Goal: Complete application form

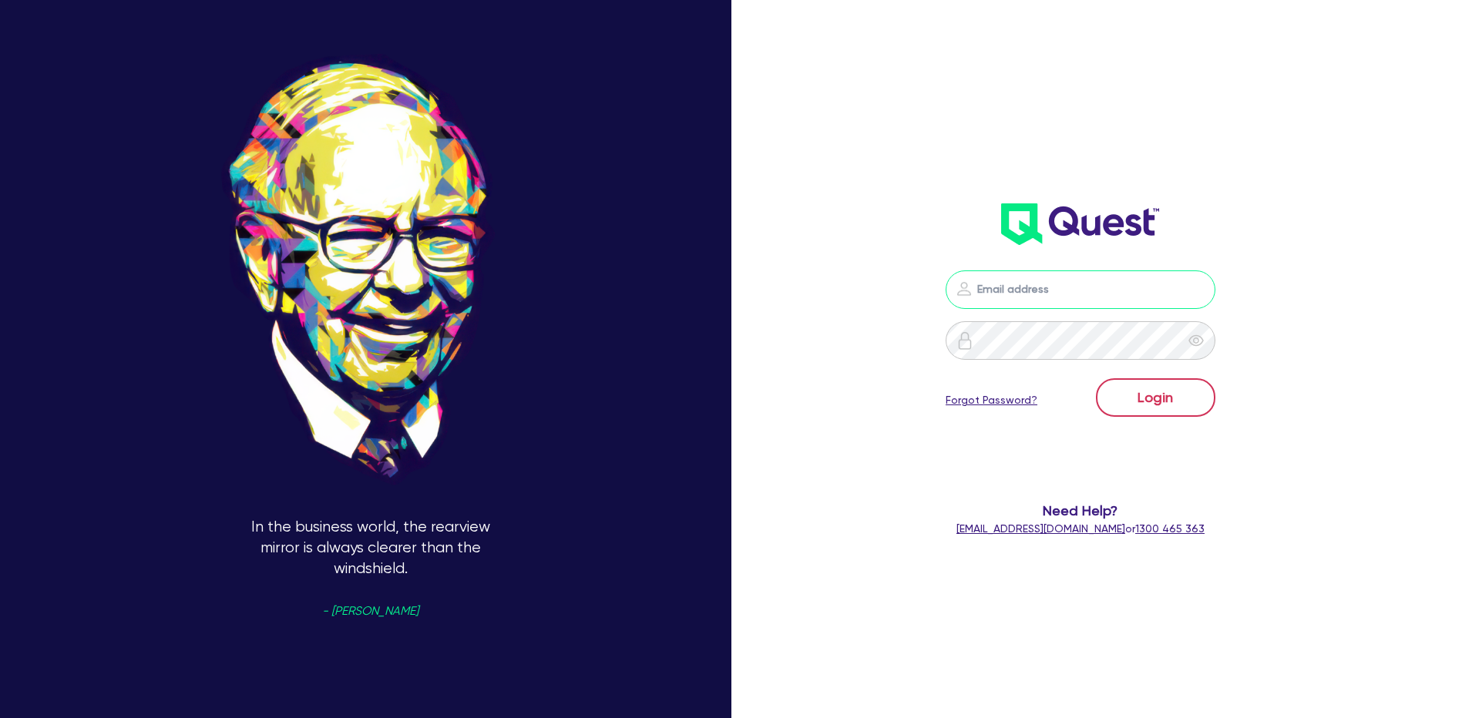
type input "[PERSON_NAME][EMAIL_ADDRESS][DOMAIN_NAME]"
click at [1188, 411] on button "Login" at bounding box center [1155, 397] width 119 height 39
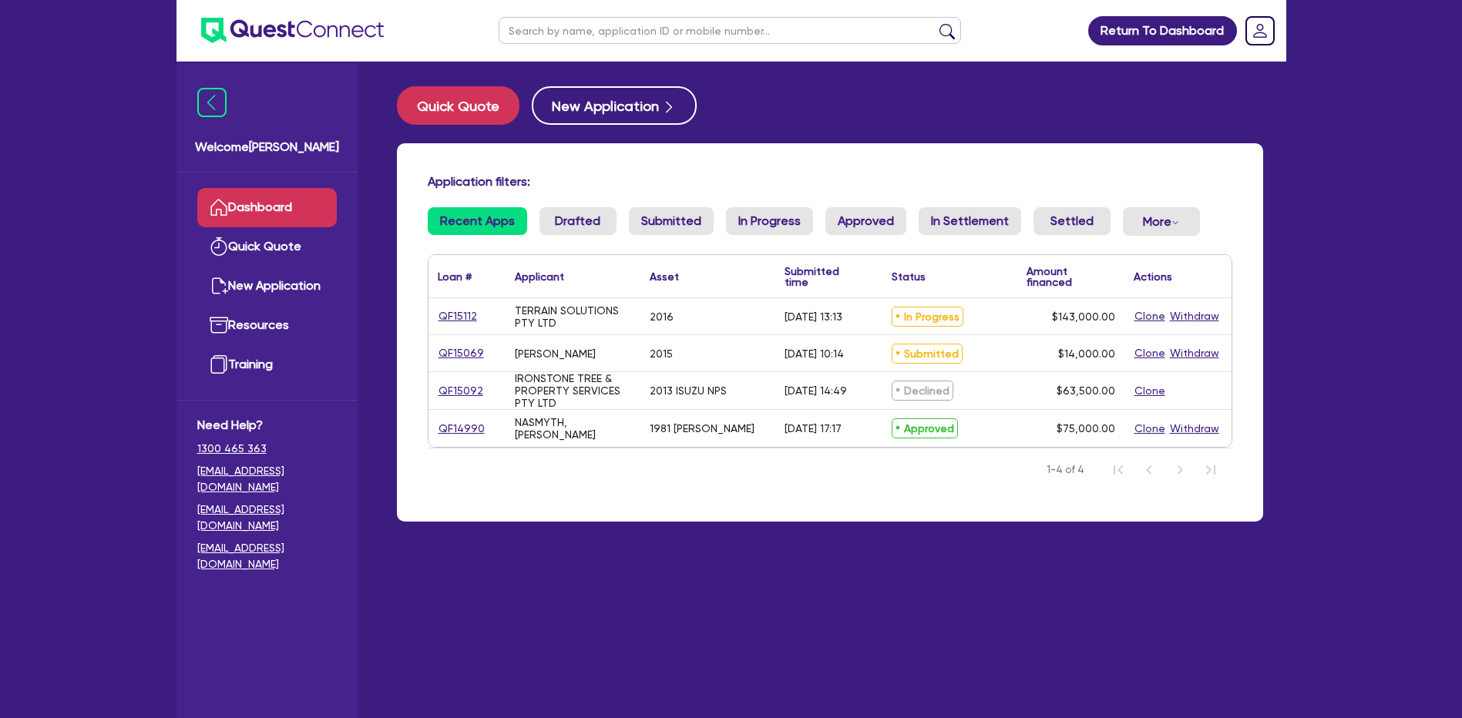
click at [1000, 318] on div "In Progress" at bounding box center [949, 316] width 135 height 36
drag, startPoint x: 760, startPoint y: 308, endPoint x: 592, endPoint y: 298, distance: 168.4
click at [747, 310] on div "2016" at bounding box center [707, 316] width 135 height 36
click at [466, 314] on link "QF15112" at bounding box center [458, 317] width 40 height 18
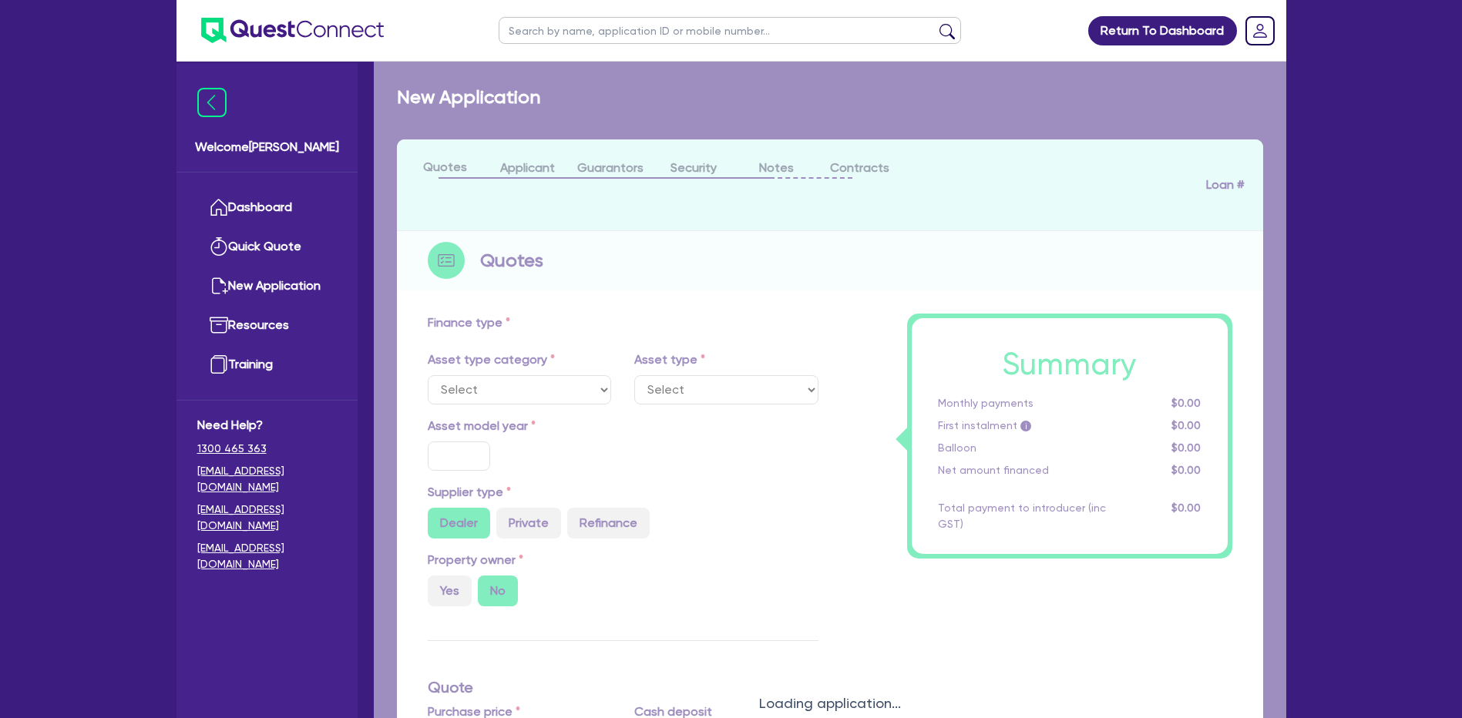
select select "PRIMARY_ASSETS"
type input "2016"
type input "143,000"
type input "30"
type input "42,900"
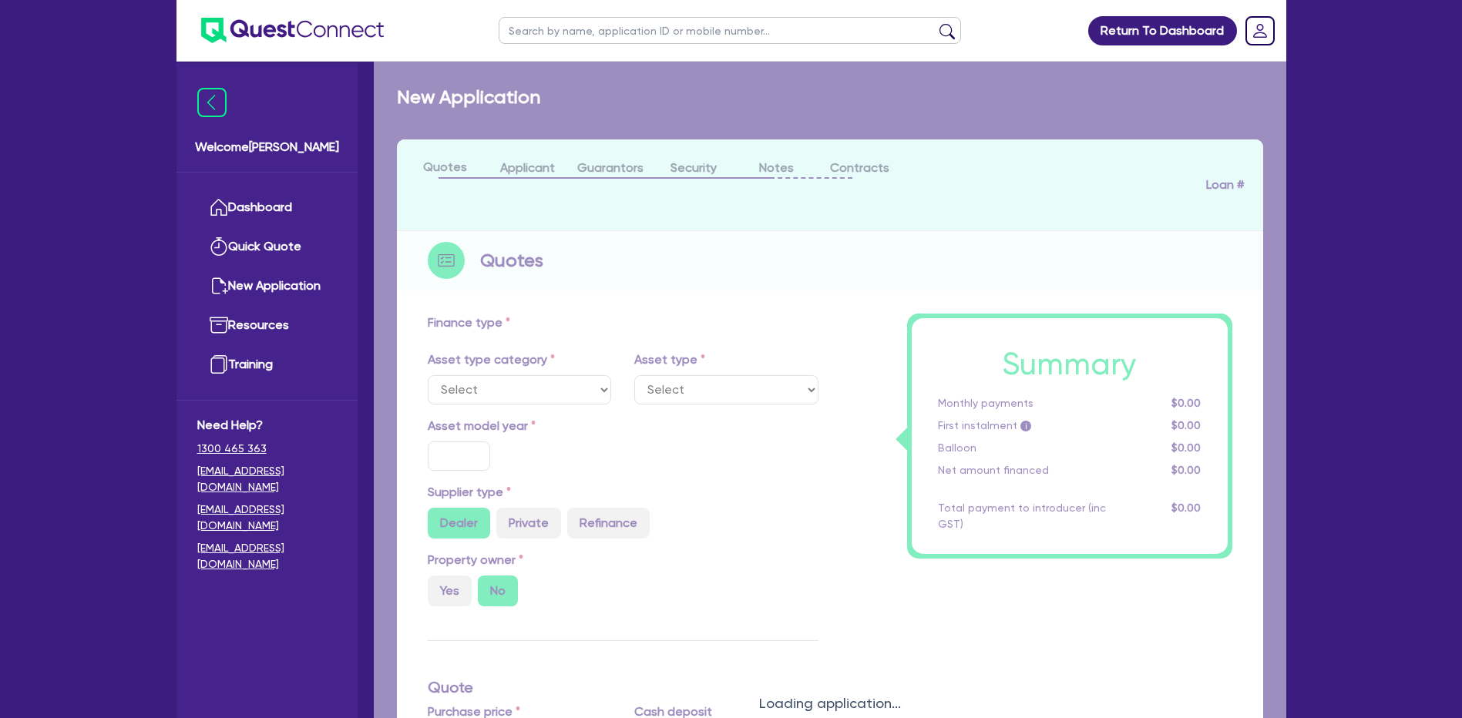
type input "10"
type input "14,300"
type input "17"
select select "HEAVY_TRUCKS"
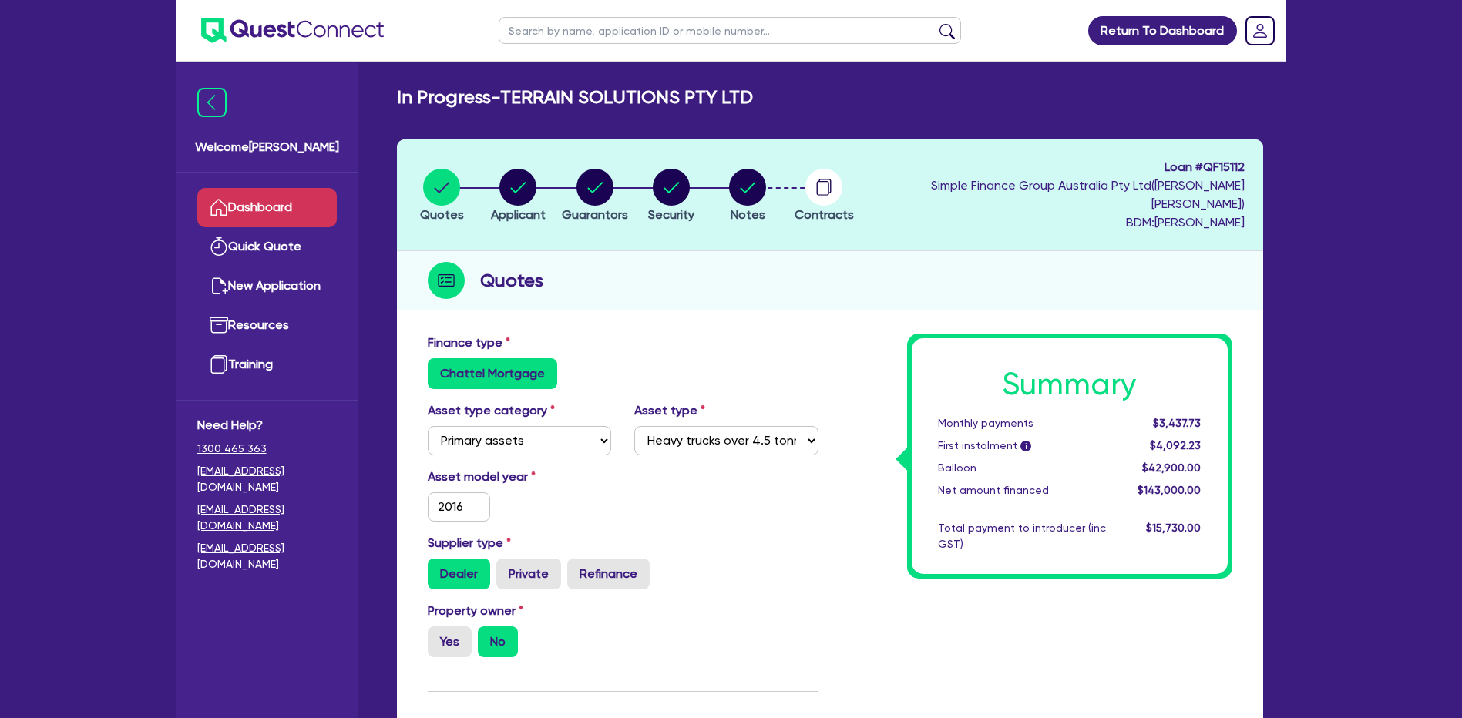
click at [274, 219] on link "Dashboard" at bounding box center [267, 207] width 140 height 39
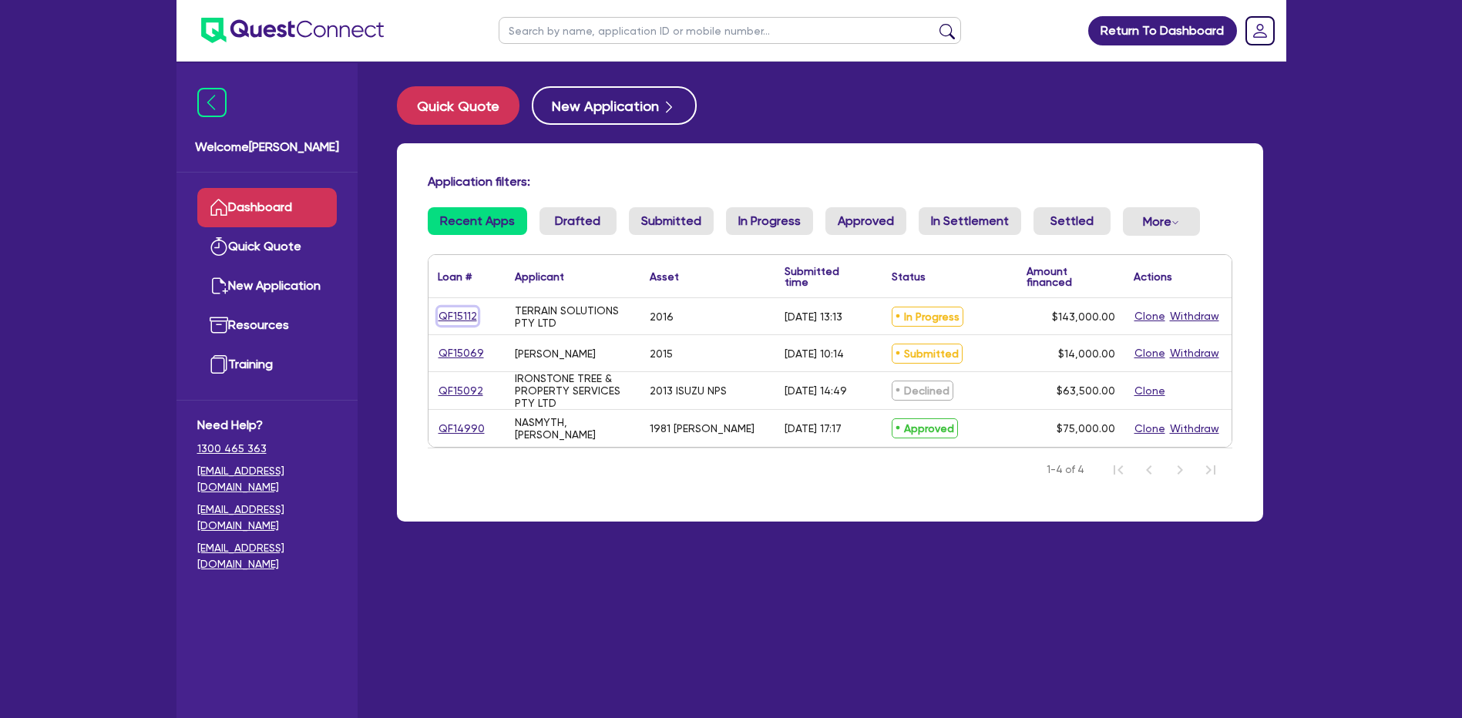
click at [458, 317] on link "QF15112" at bounding box center [458, 317] width 40 height 18
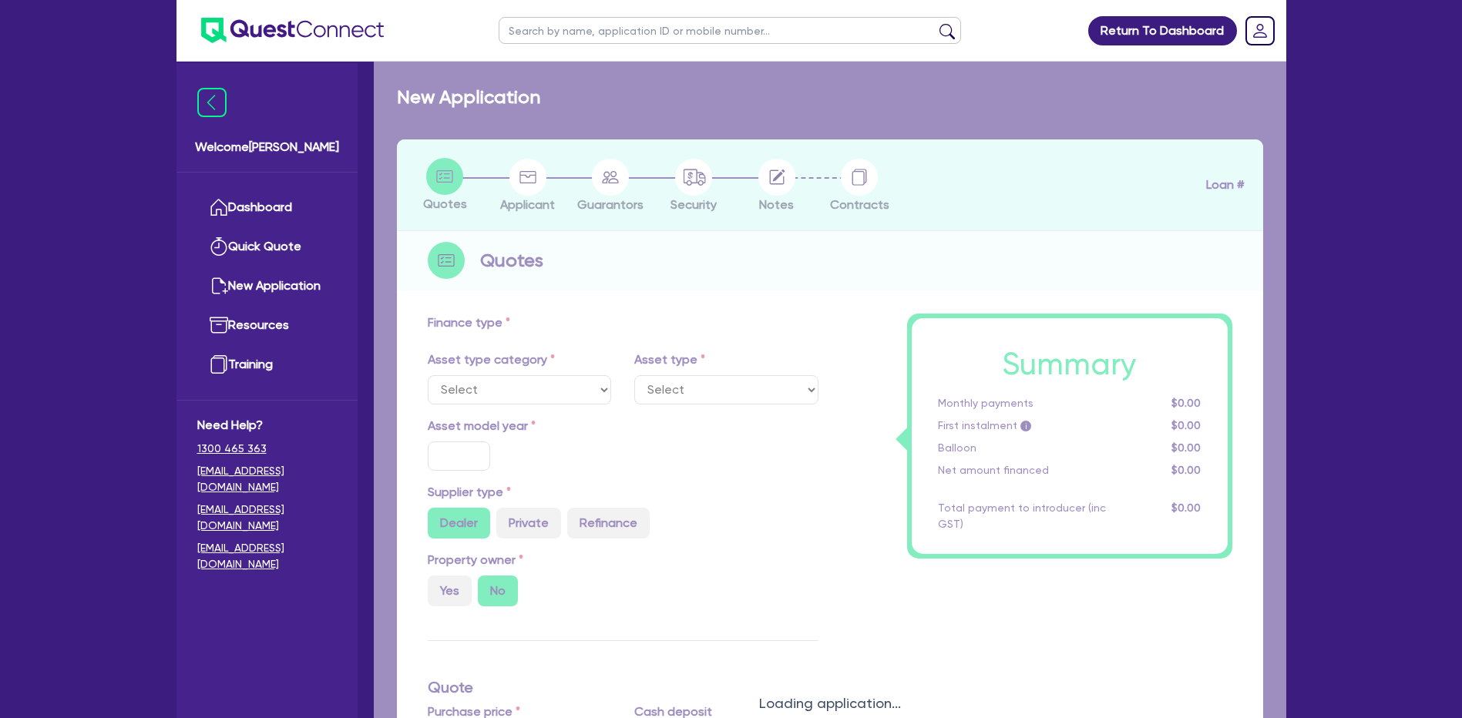
select select "PRIMARY_ASSETS"
type input "2016"
type input "143,000"
type input "30"
type input "42,900"
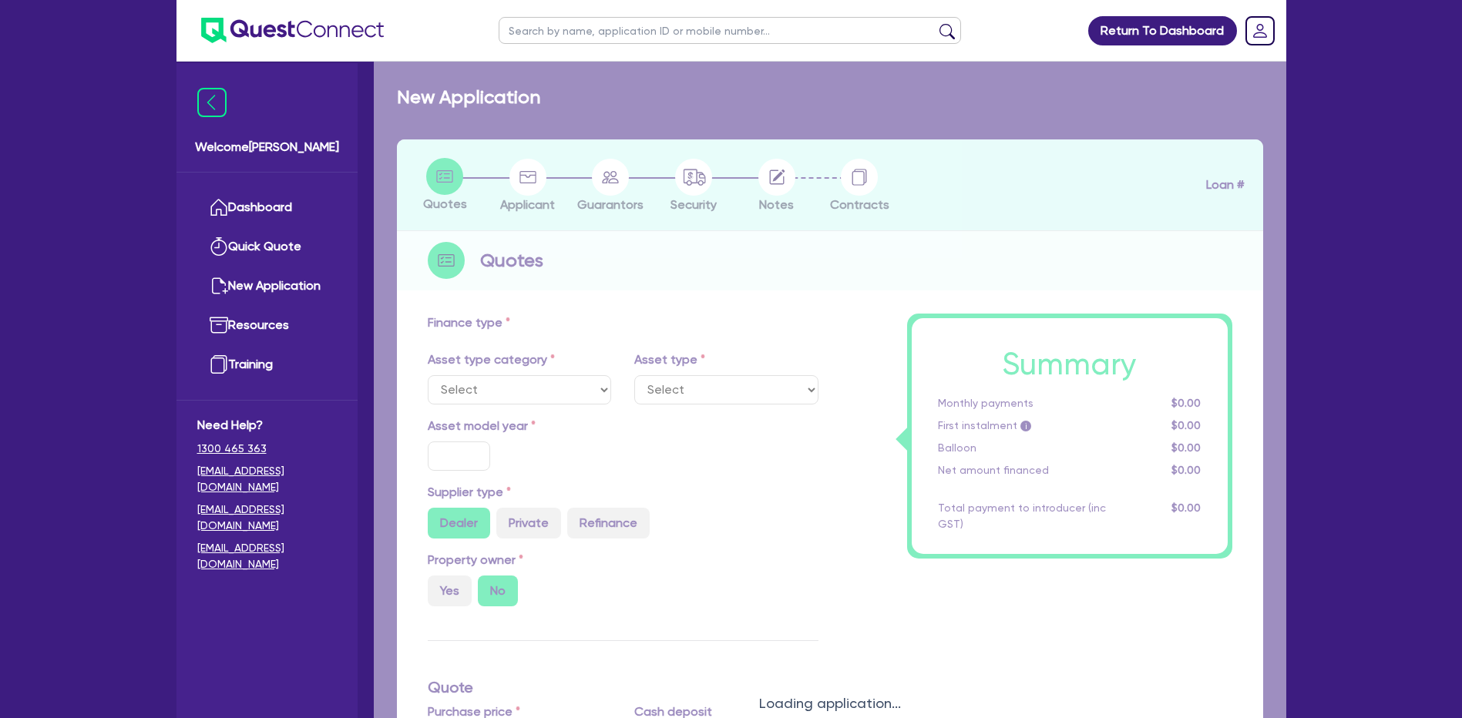
type input "10"
type input "14,300"
type input "17"
select select "HEAVY_TRUCKS"
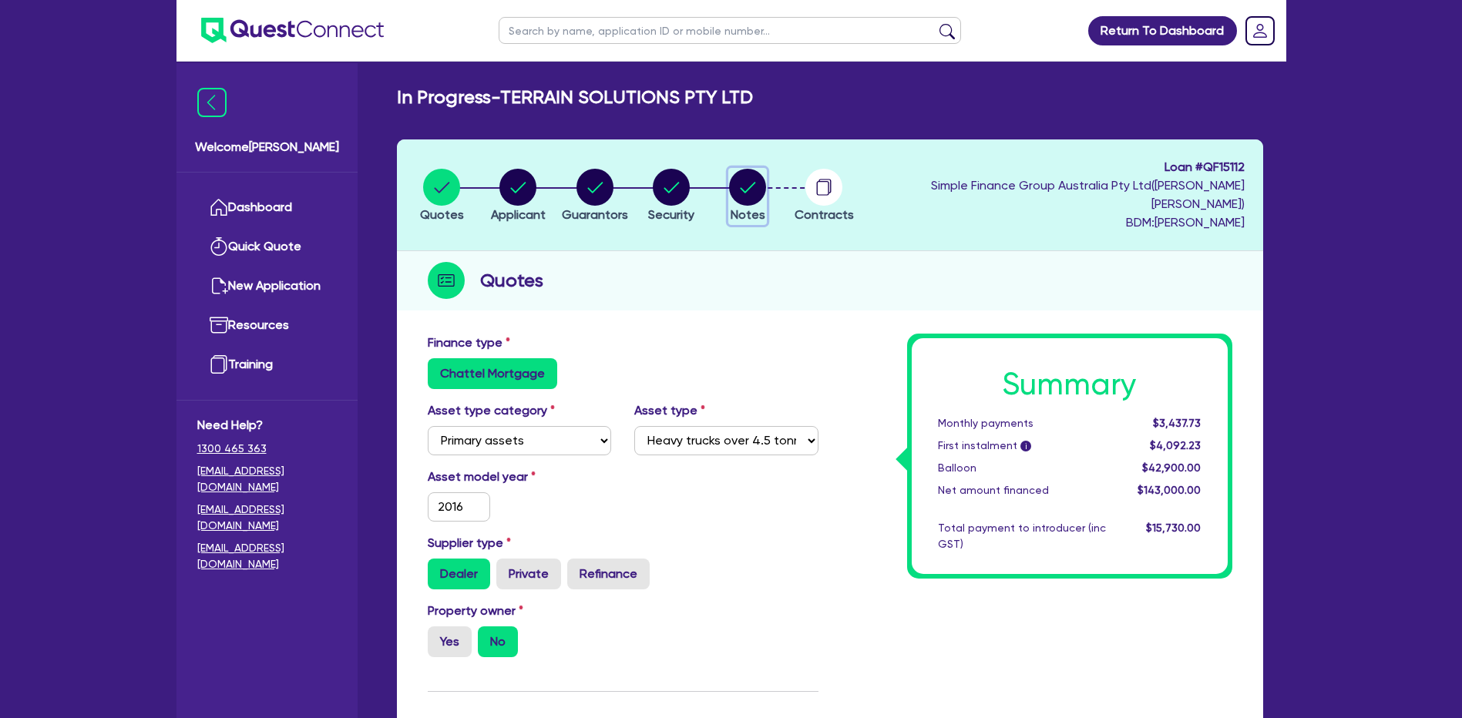
click at [766, 189] on circle "button" at bounding box center [747, 187] width 37 height 37
select select "Quest Finance - Own Book"
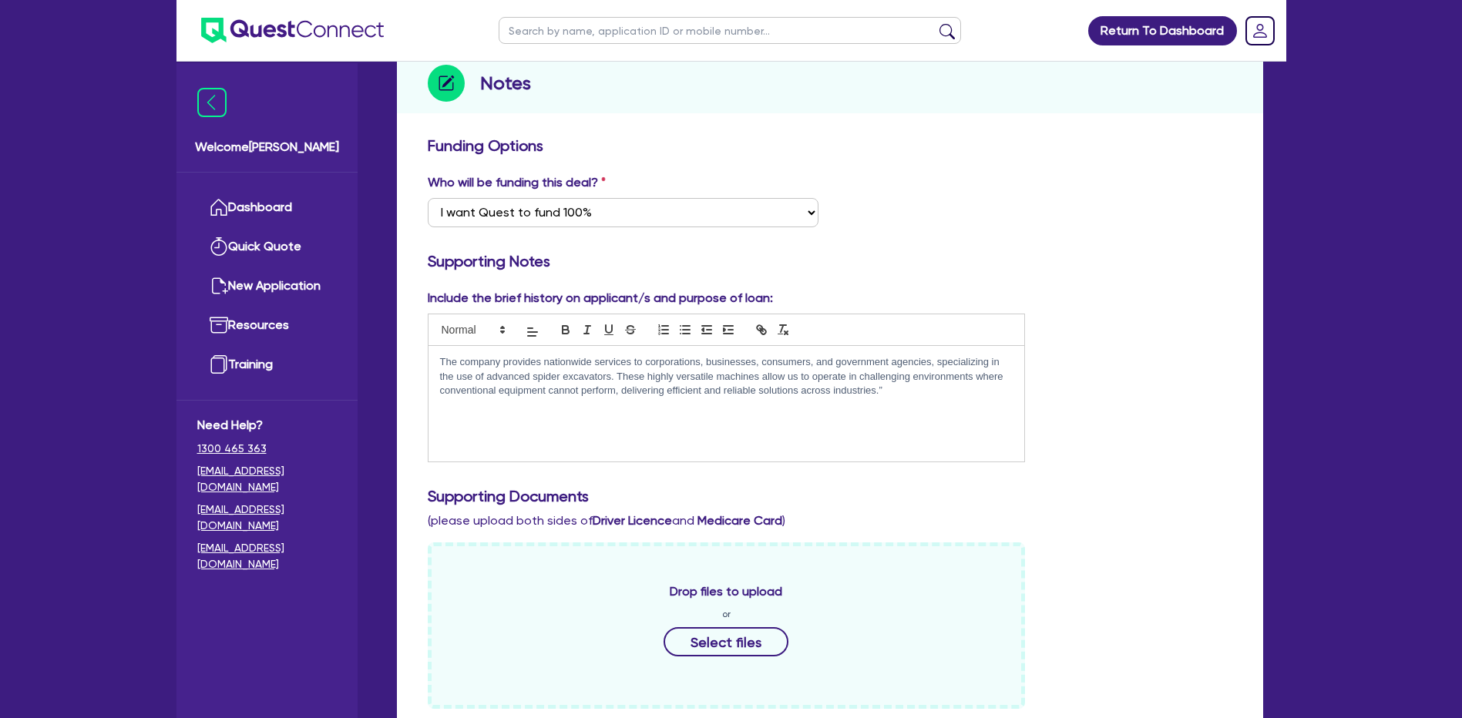
scroll to position [231, 0]
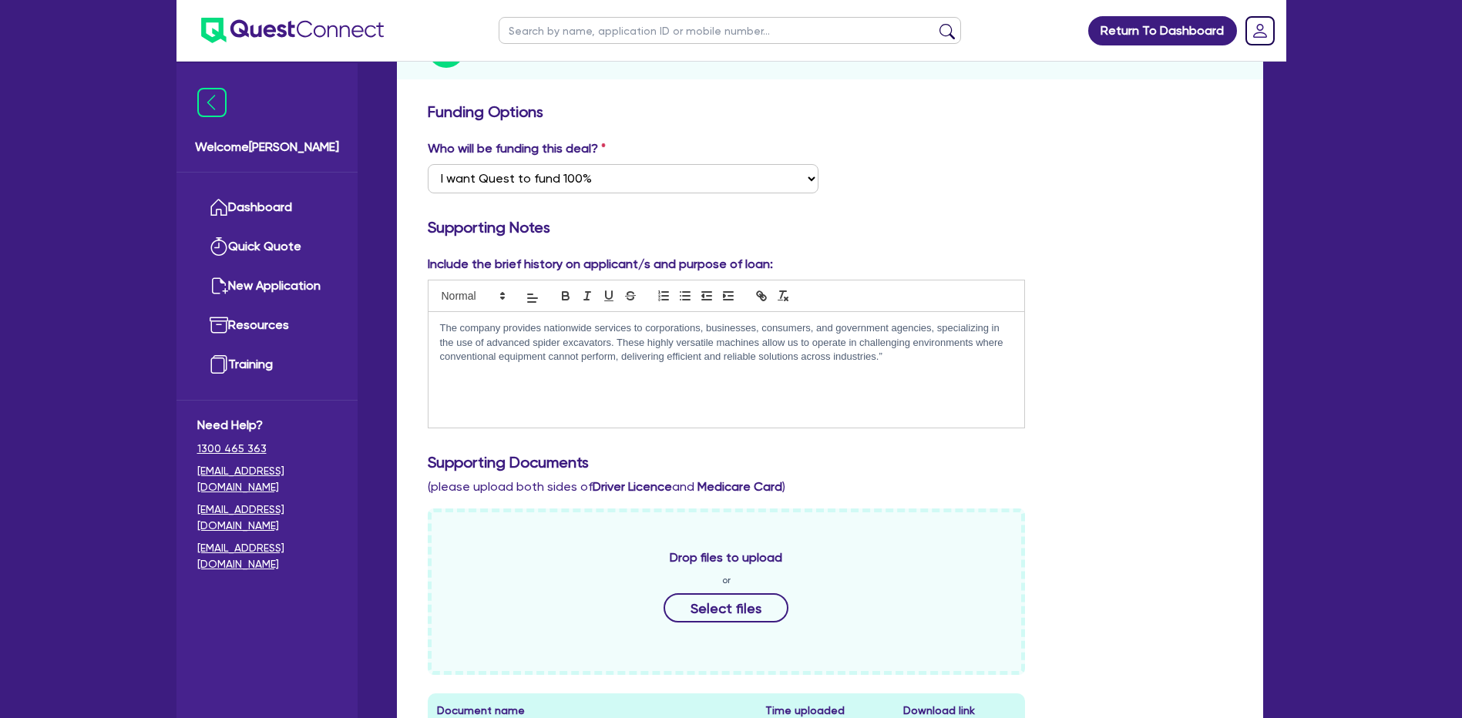
click at [899, 342] on p "The company provides nationwide services to corporations, businesses, consumers…" at bounding box center [726, 342] width 573 height 42
click at [828, 364] on div "The company provides nationwide services to corporations, businesses, consumers…" at bounding box center [727, 370] width 597 height 116
click at [511, 365] on p "Client was" at bounding box center [726, 372] width 573 height 14
click at [576, 367] on div "The company provides nationwide services to corporations, businesses, consumers…" at bounding box center [727, 370] width 597 height 116
click at [1092, 468] on div "Supporting Documents (please upload both sides of Driver Licence and Medicare C…" at bounding box center [830, 474] width 828 height 43
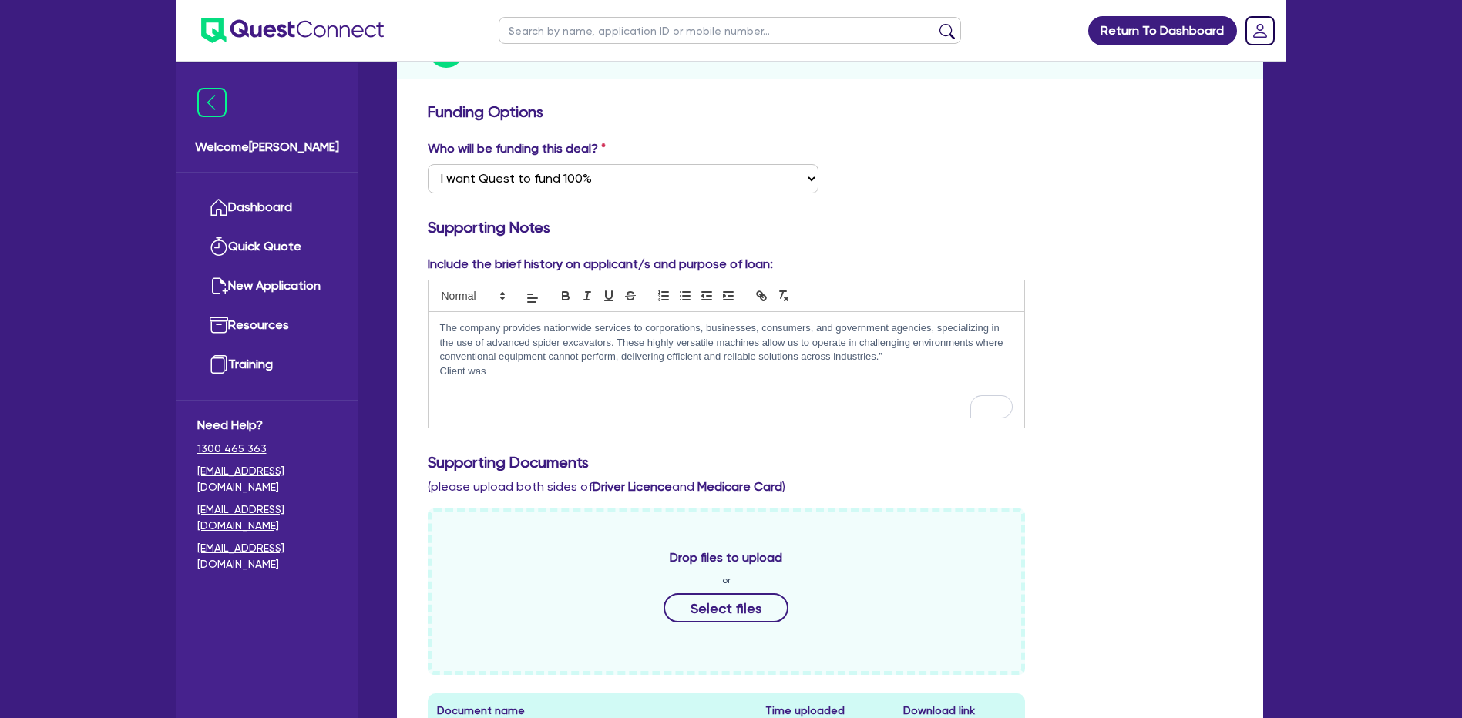
scroll to position [154, 0]
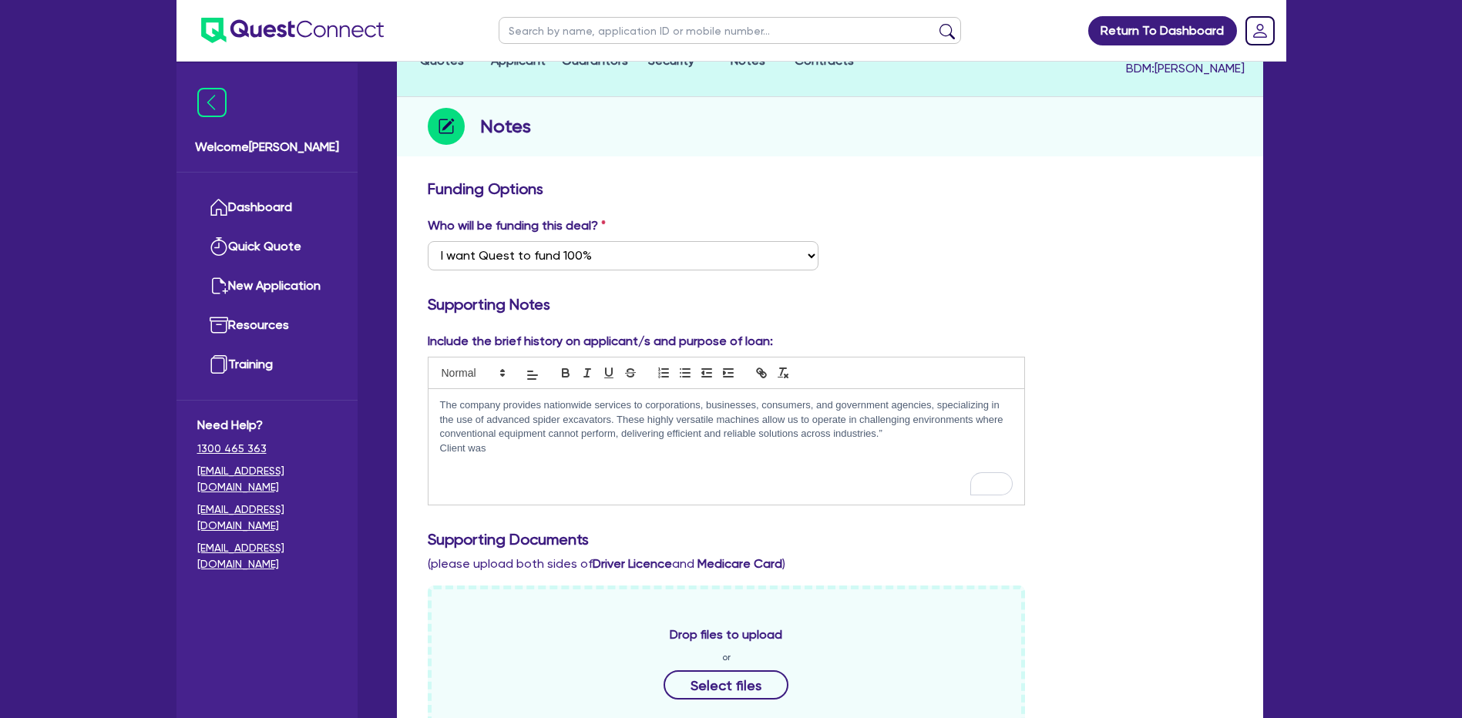
click at [906, 466] on div "The company provides nationwide services to corporations, businesses, consumers…" at bounding box center [727, 447] width 597 height 116
drag, startPoint x: 477, startPoint y: 439, endPoint x: 485, endPoint y: 428, distance: 13.9
drag, startPoint x: 485, startPoint y: 428, endPoint x: 482, endPoint y: 417, distance: 11.2
click at [482, 417] on p "The company provides nationwide services to corporations, businesses, consumers…" at bounding box center [726, 419] width 573 height 42
click at [475, 442] on p "Client is wanting to buy a truck and tariler" at bounding box center [726, 449] width 573 height 14
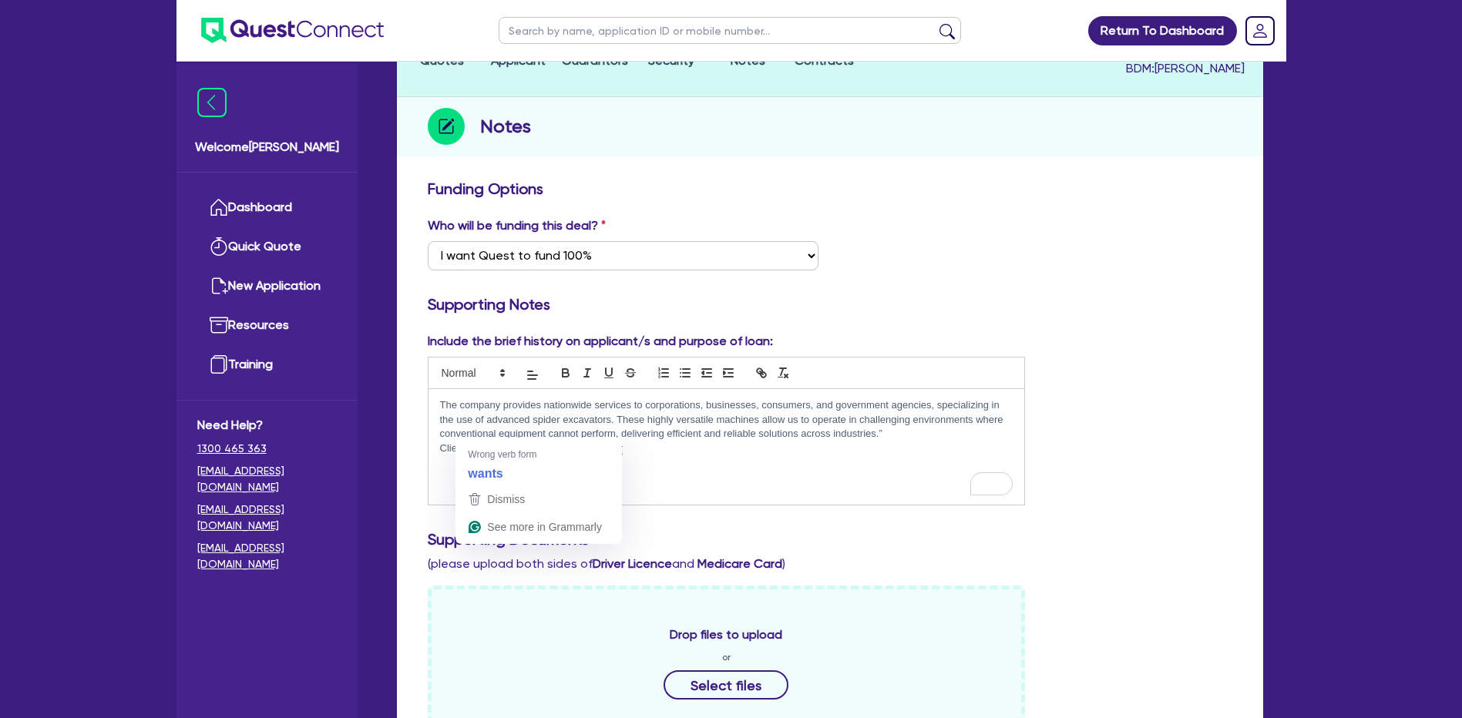
click at [481, 442] on p "Client is wanting to buy a truck and tariler" at bounding box center [726, 449] width 573 height 14
click at [515, 442] on p "Client is wanting to buy a truck and trailer" at bounding box center [726, 449] width 573 height 14
click at [681, 445] on div "The company provides nationwide services to corporations, businesses, consumers…" at bounding box center [727, 447] width 597 height 116
click at [579, 442] on p "Client is wanting a loan to buy a truck and trailer, to transport spider" at bounding box center [726, 449] width 573 height 14
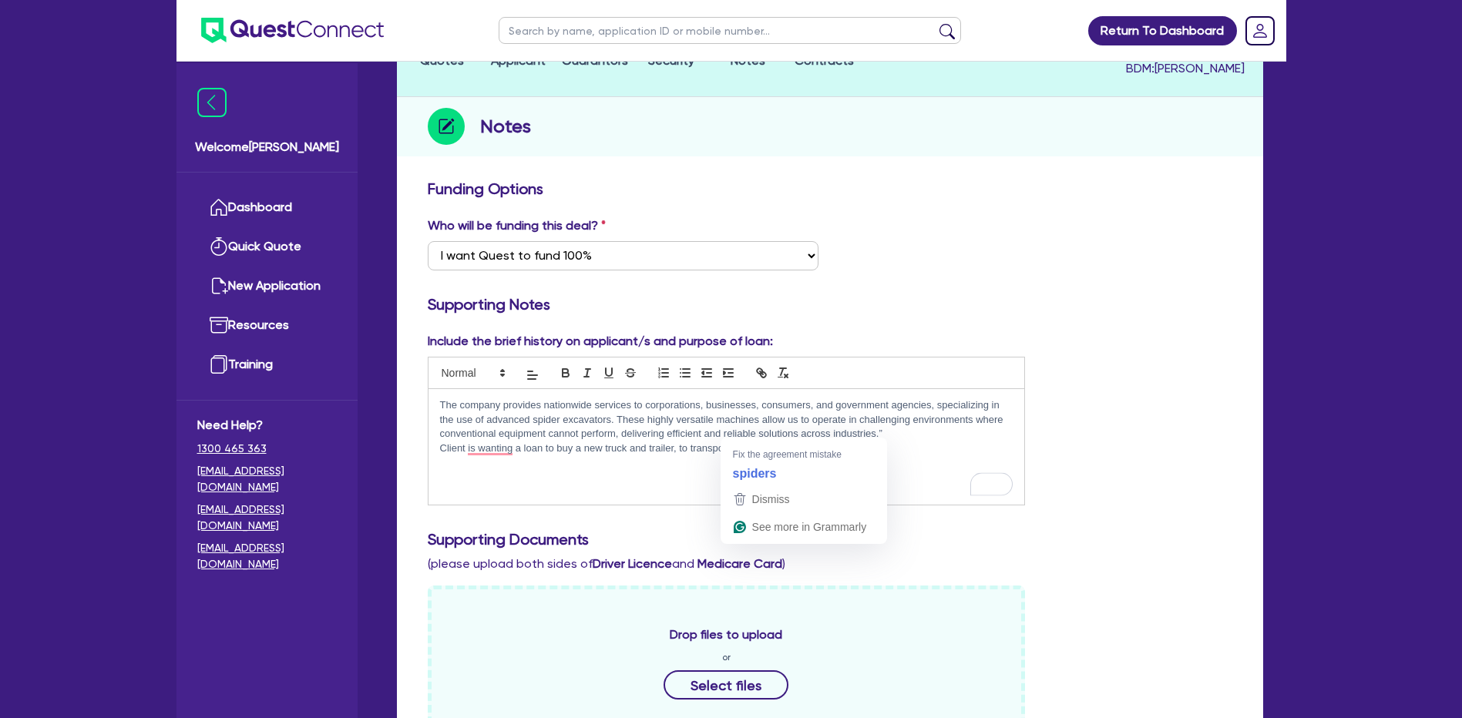
click at [785, 442] on p "Client is wanting a loan to buy a new truck and trailer, to transport spider" at bounding box center [726, 449] width 573 height 14
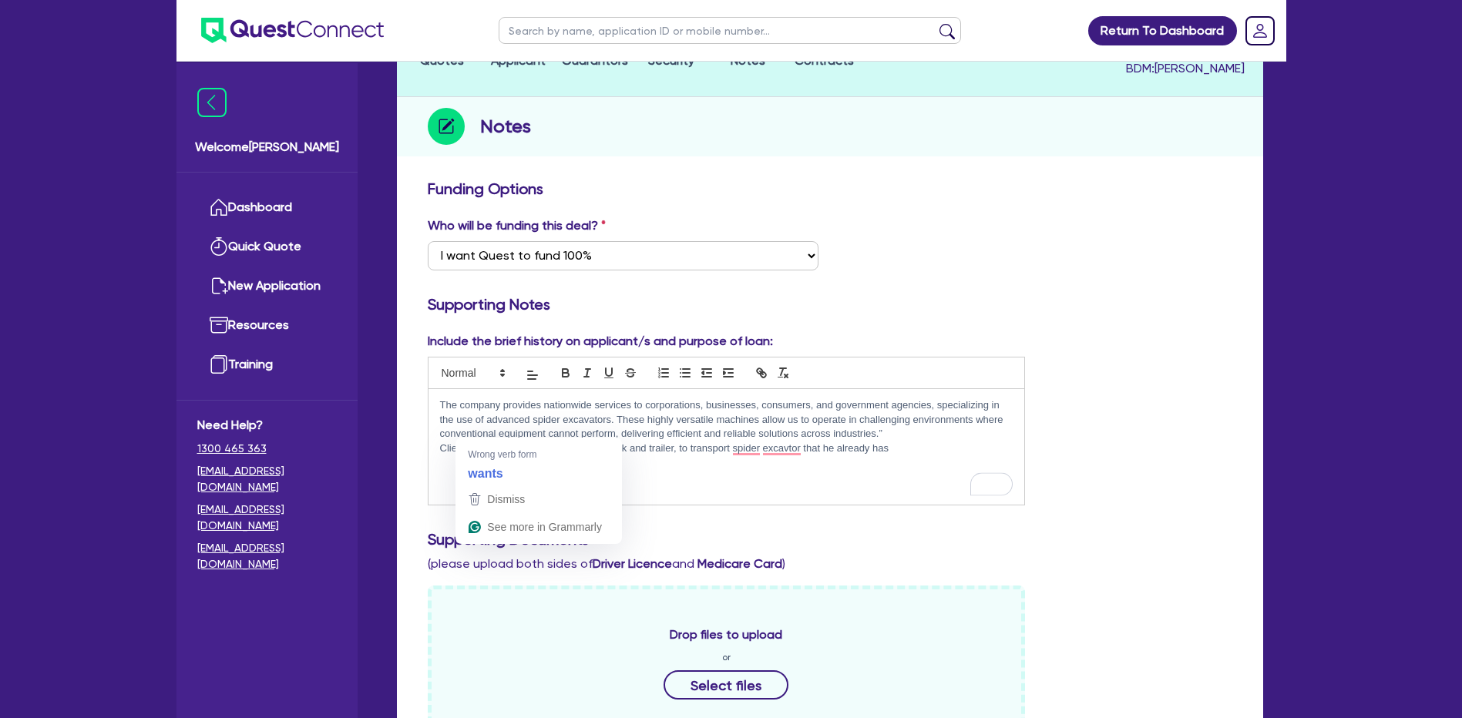
drag, startPoint x: 511, startPoint y: 425, endPoint x: 743, endPoint y: 433, distance: 232.1
click at [743, 442] on p "Client is wanting a loan to buy a new truck and trailer, to transport spider ex…" at bounding box center [726, 449] width 573 height 14
drag, startPoint x: 743, startPoint y: 434, endPoint x: 741, endPoint y: 425, distance: 9.5
click at [741, 442] on p "Client is wanting a loan to buy a new truck and trailer, to transport spider ex…" at bounding box center [726, 449] width 573 height 14
click at [912, 442] on p "Client is wanting a loan to buy a new truck and trailer, to transport spider ex…" at bounding box center [726, 449] width 573 height 14
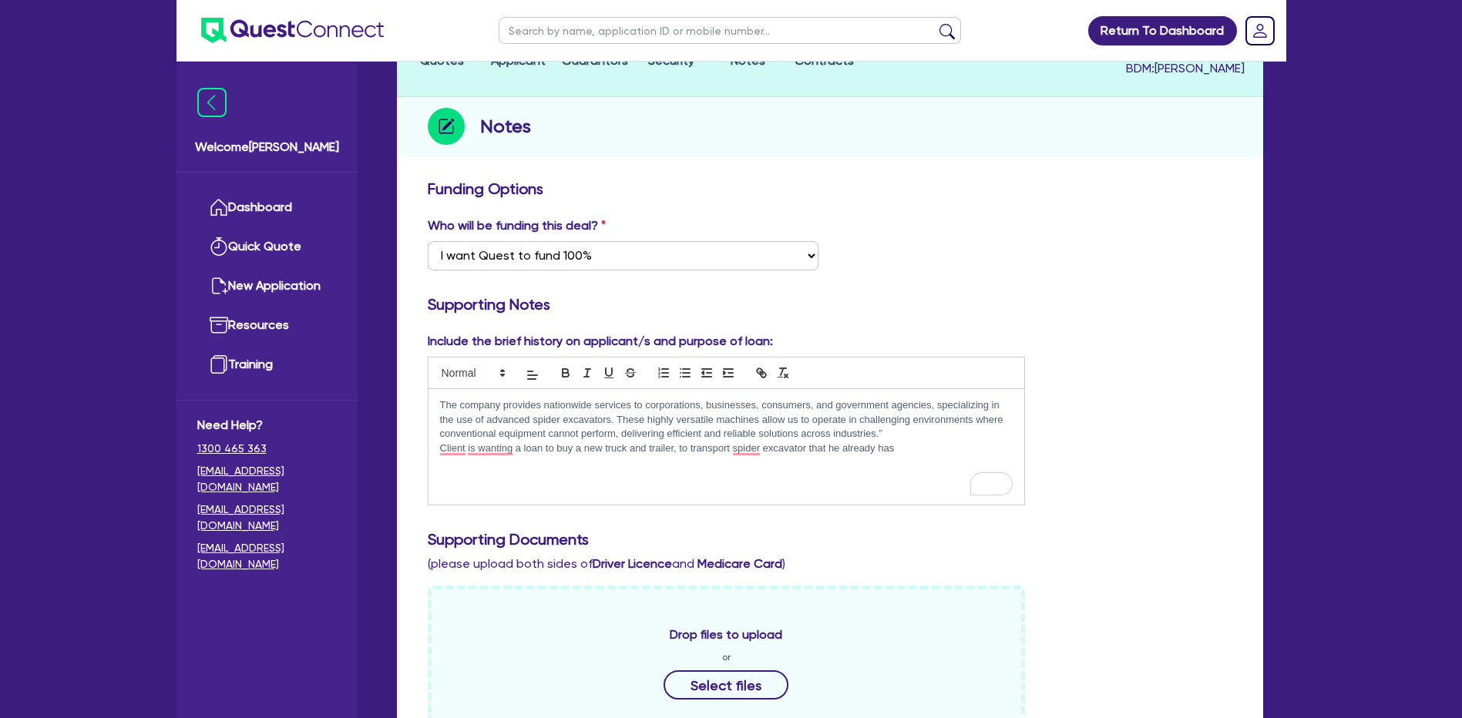
click at [807, 442] on p "Client is wanting a loan to buy a new truck and trailer, to transport spider ex…" at bounding box center [726, 449] width 573 height 14
click at [910, 442] on p "Client is wanting a loan to buy a new truck and trailer, to transport spider ex…" at bounding box center [726, 449] width 573 height 14
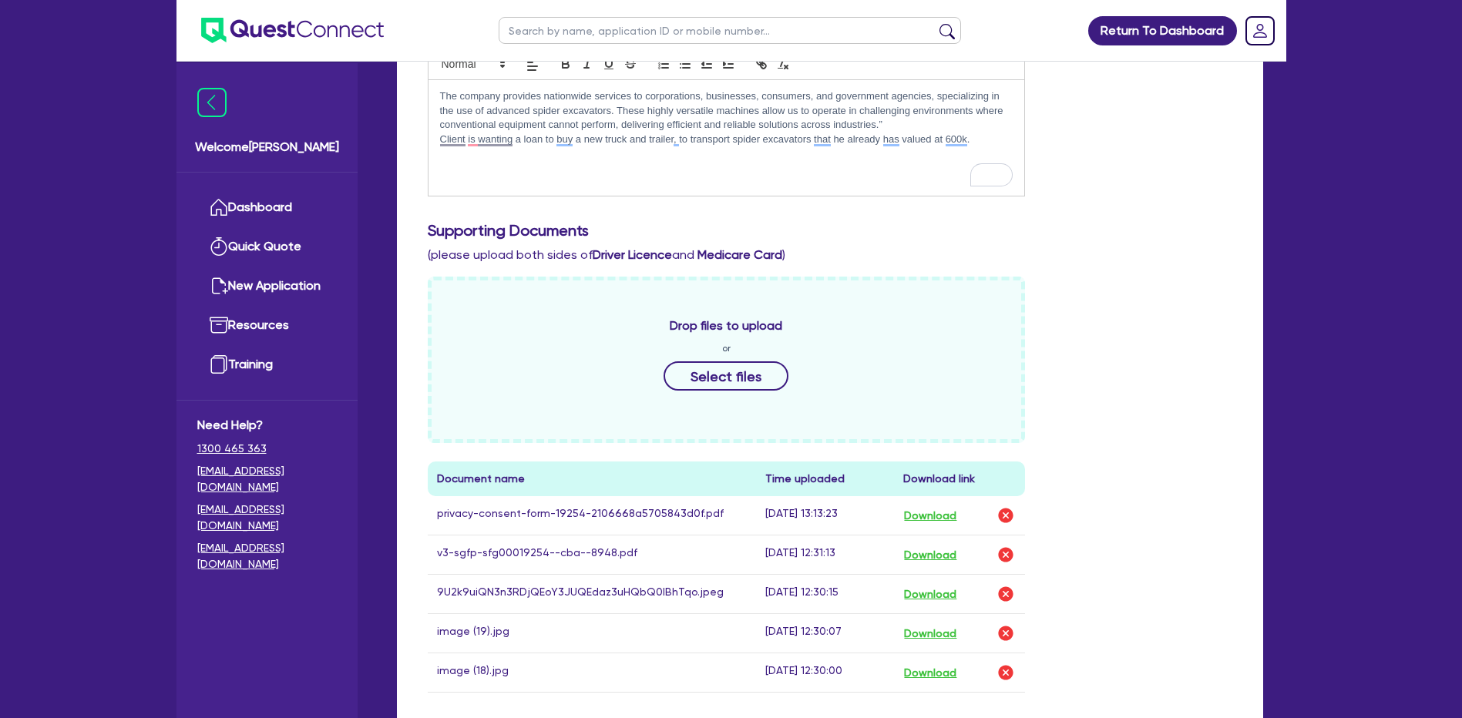
scroll to position [308, 0]
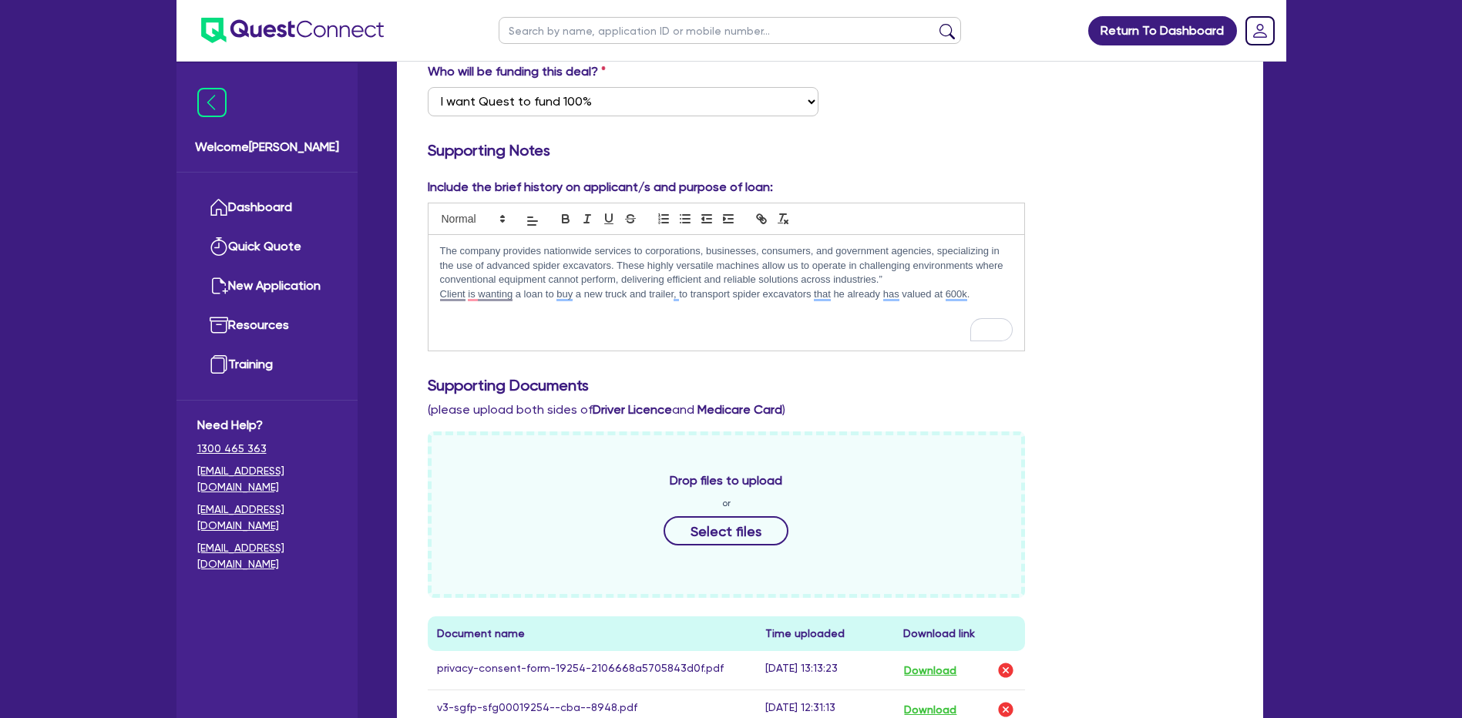
click at [975, 287] on p "Client is wanting a loan to buy a new truck and trailer, to transport spider ex…" at bounding box center [726, 294] width 573 height 14
click at [534, 316] on p "To enrich screen reader interactions, please activate Accessibility in Grammarl…" at bounding box center [726, 323] width 573 height 14
click at [525, 316] on p "To enrich screen reader interactions, please activate Accessibility in Grammarl…" at bounding box center [726, 323] width 573 height 14
click at [519, 287] on p "Client is wanting a loan to buy a new truck and trailer, to transport spider ex…" at bounding box center [726, 301] width 573 height 29
drag, startPoint x: 605, startPoint y: 283, endPoint x: 589, endPoint y: 296, distance: 20.8
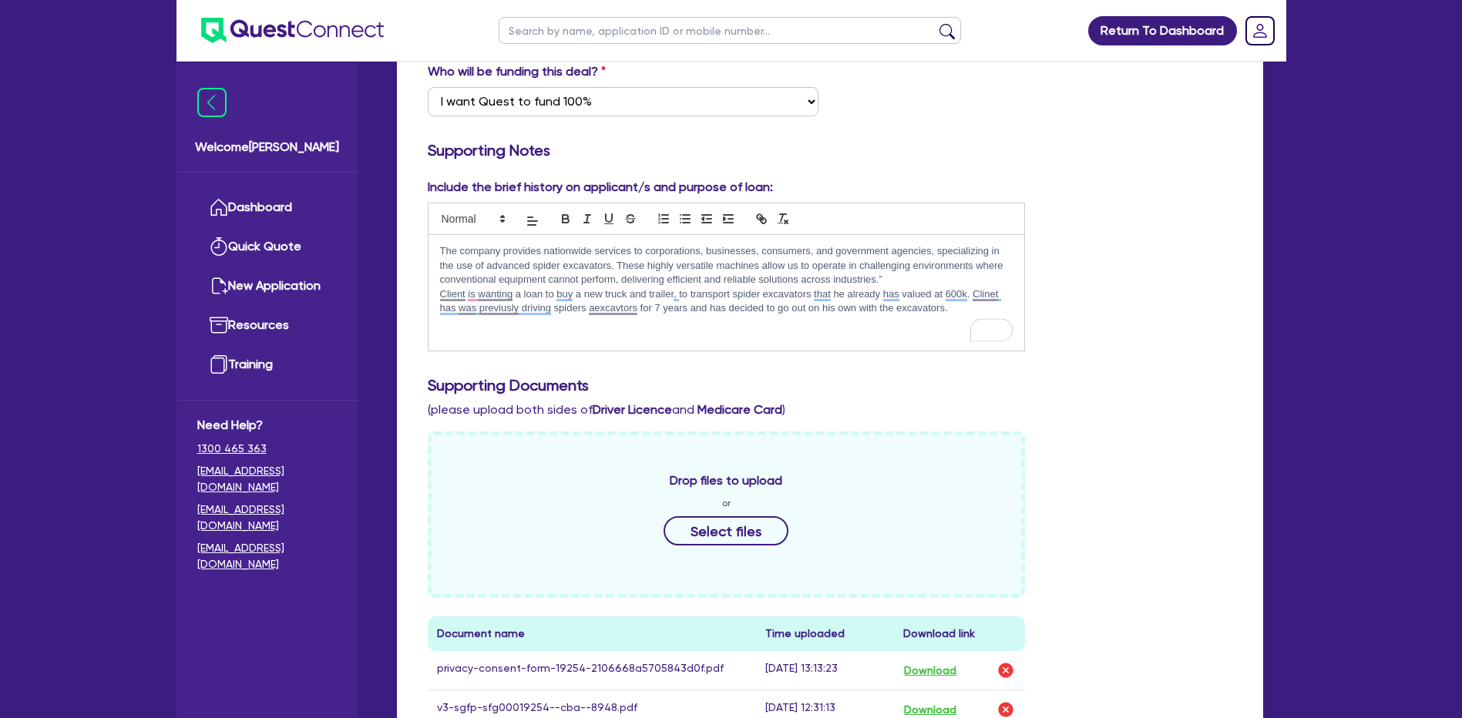
click at [589, 296] on p "Client is wanting a loan to buy a new truck and trailer, to transport spider ex…" at bounding box center [726, 301] width 573 height 29
drag, startPoint x: 462, startPoint y: 293, endPoint x: 450, endPoint y: 319, distance: 29.0
click at [450, 319] on div "The company provides nationwide services to corporations, businesses, consumers…" at bounding box center [727, 293] width 597 height 116
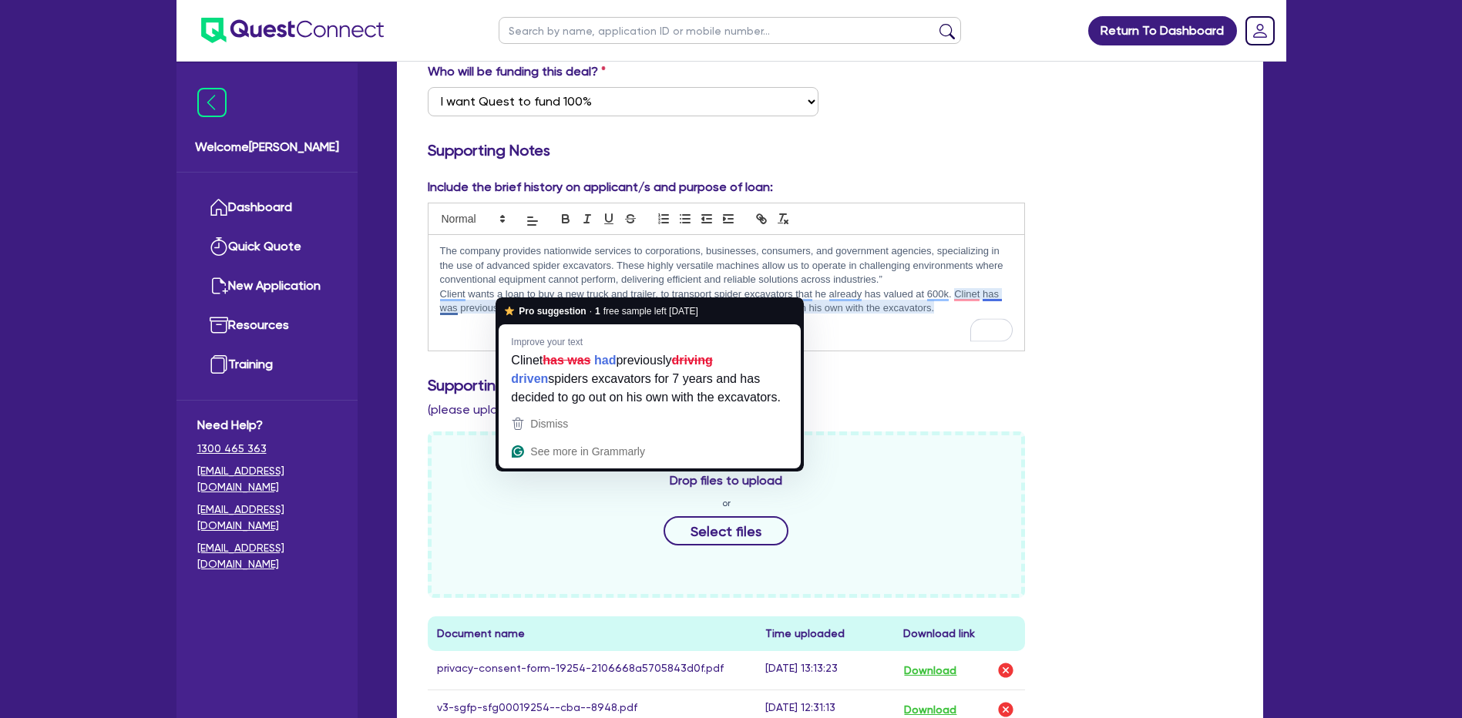
drag, startPoint x: 536, startPoint y: 293, endPoint x: 462, endPoint y: 321, distance: 79.7
click at [457, 321] on div "The company provides nationwide services to corporations, businesses, consumers…" at bounding box center [727, 293] width 597 height 116
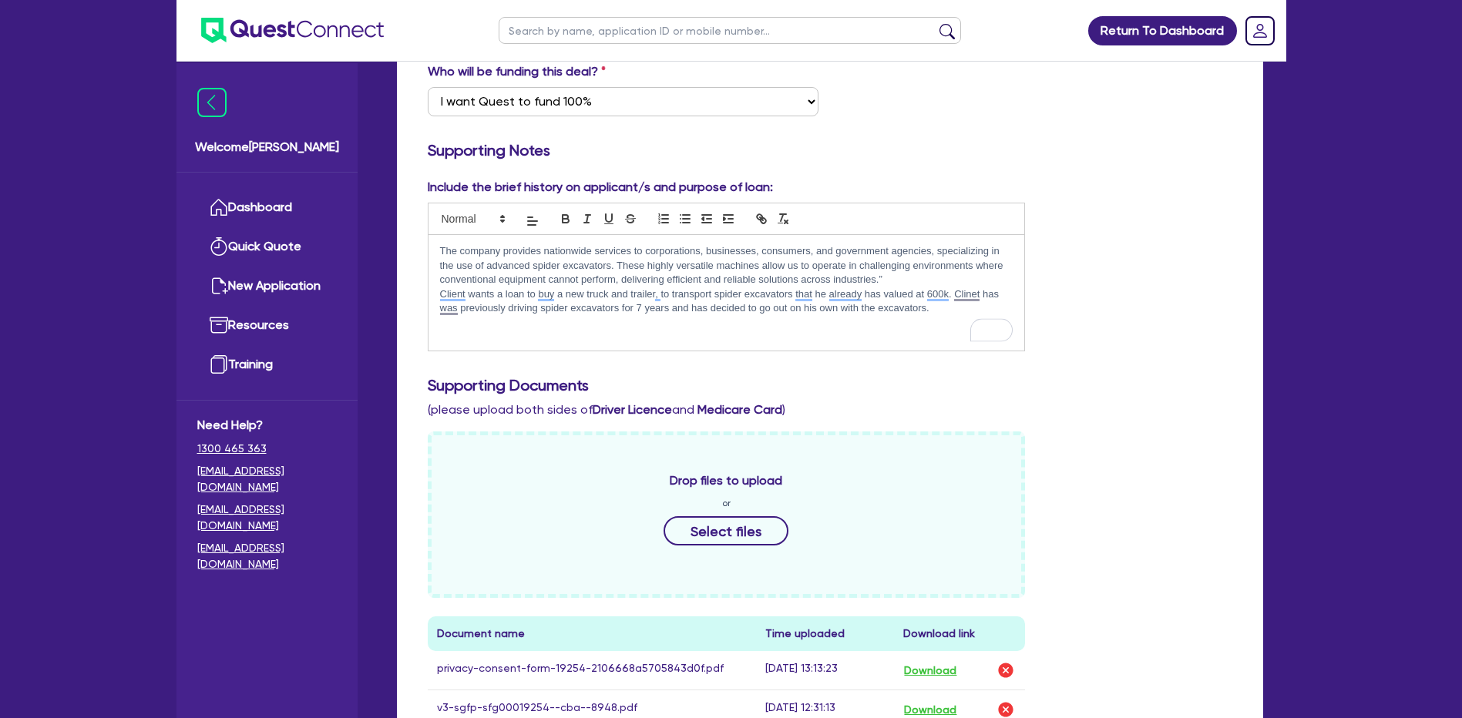
drag, startPoint x: 529, startPoint y: 293, endPoint x: 525, endPoint y: 306, distance: 13.7
click at [525, 316] on p "To enrich screen reader interactions, please activate Accessibility in Grammarl…" at bounding box center [726, 323] width 573 height 14
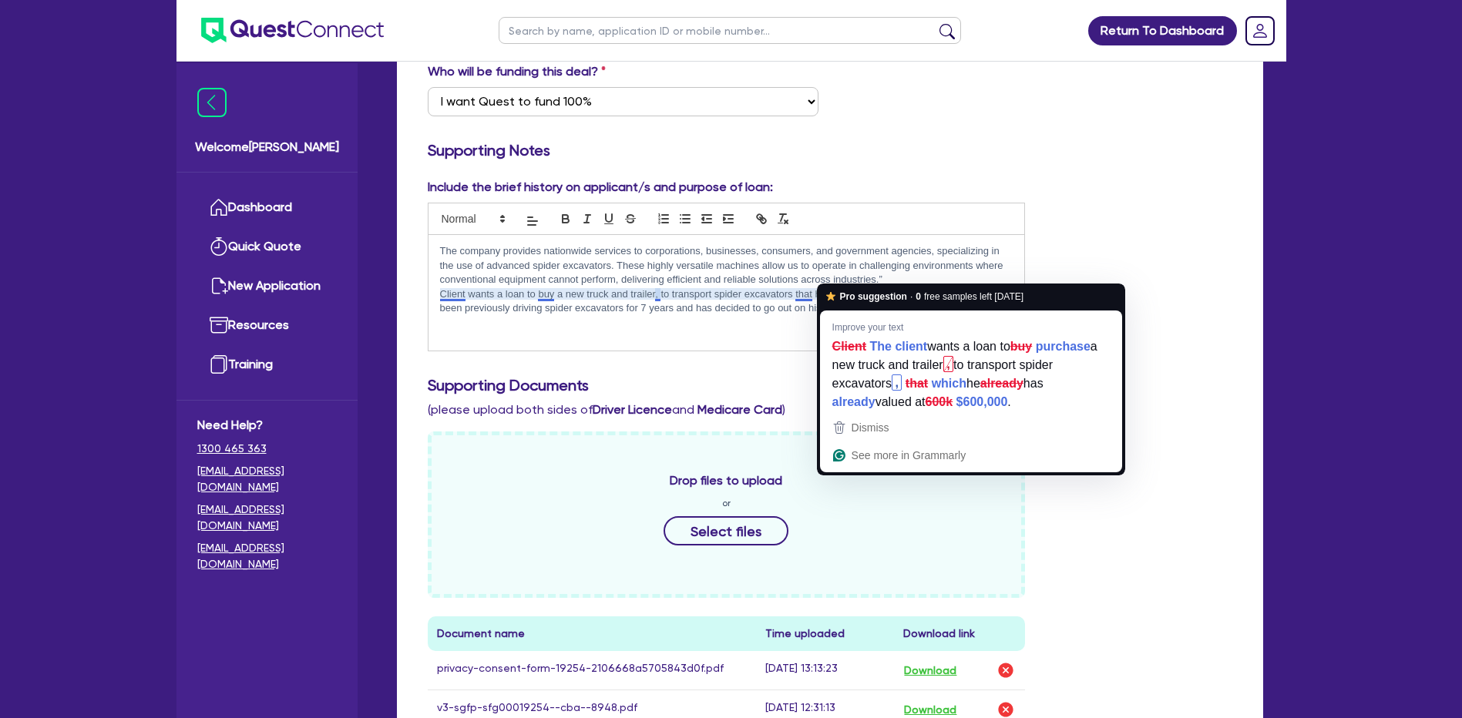
drag, startPoint x: 842, startPoint y: 274, endPoint x: 796, endPoint y: 267, distance: 46.0
drag, startPoint x: 796, startPoint y: 267, endPoint x: 754, endPoint y: 304, distance: 56.3
click at [754, 316] on p "To enrich screen reader interactions, please activate Accessibility in Grammarl…" at bounding box center [726, 323] width 573 height 14
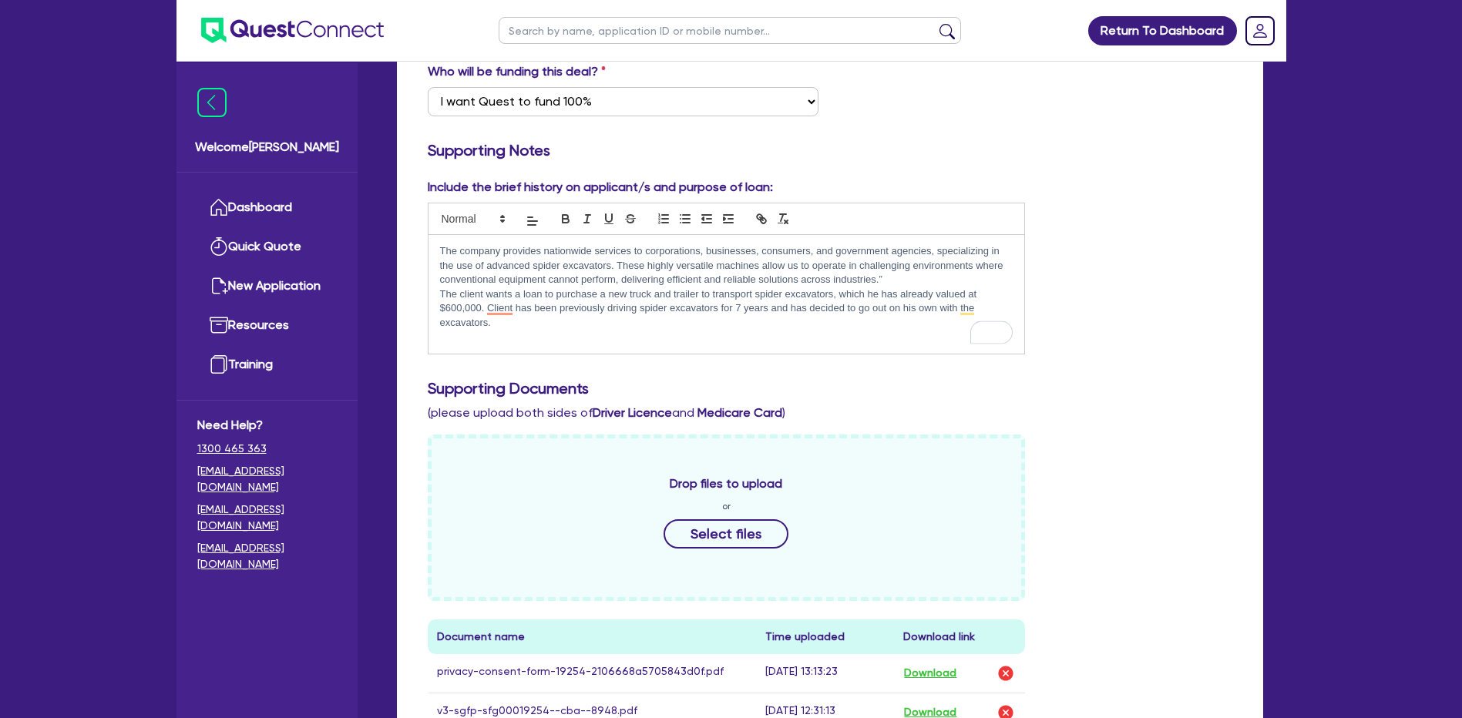
click at [724, 330] on p "To enrich screen reader interactions, please activate Accessibility in Grammarl…" at bounding box center [726, 337] width 573 height 14
click at [937, 287] on p "The client wants a loan to purchase a new truck and trailer to transport spider…" at bounding box center [726, 308] width 573 height 42
click at [759, 312] on div "The company provides nationwide services to corporations, businesses, consumers…" at bounding box center [727, 294] width 597 height 118
drag, startPoint x: 634, startPoint y: 284, endPoint x: 624, endPoint y: 295, distance: 14.8
click at [614, 301] on p "The client wants a loan to purchase a new truck and trailer to transport spider…" at bounding box center [726, 308] width 573 height 42
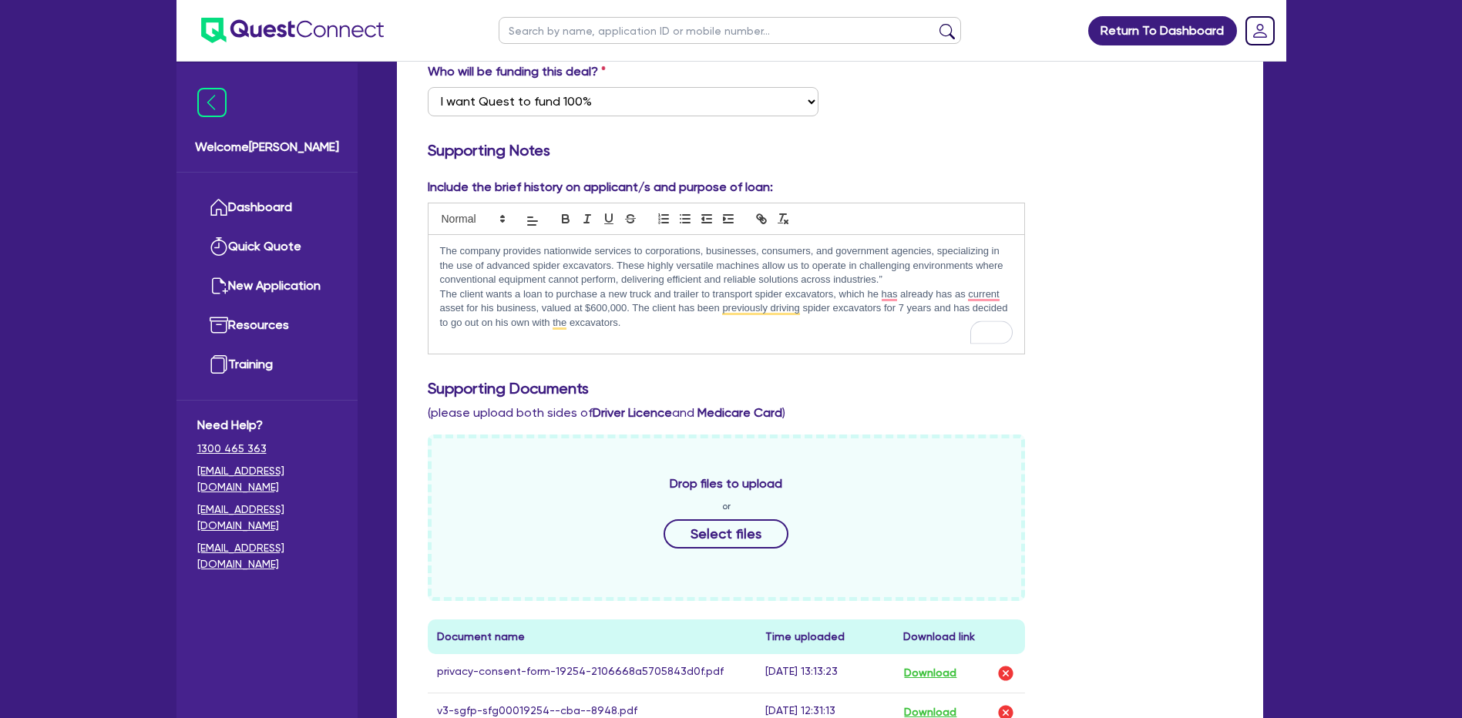
drag, startPoint x: 899, startPoint y: 274, endPoint x: 875, endPoint y: 304, distance: 38.3
click at [864, 306] on p "The client wants a loan to purchase a new truck and trailer to transport spider…" at bounding box center [726, 308] width 573 height 42
drag, startPoint x: 802, startPoint y: 293, endPoint x: 772, endPoint y: 292, distance: 29.3
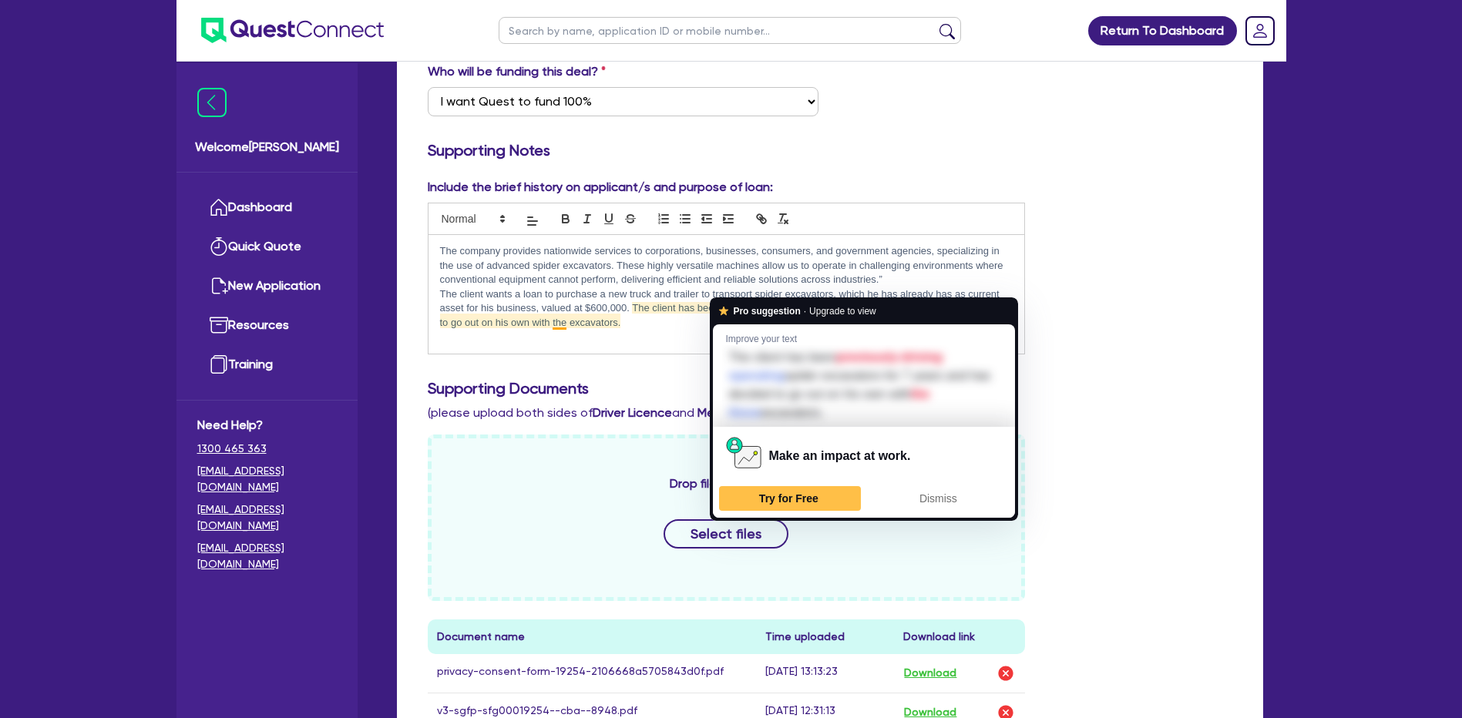
drag, startPoint x: 772, startPoint y: 292, endPoint x: 667, endPoint y: 329, distance: 111.2
click at [667, 329] on div "The company provides nationwide services to corporations, businesses, consumers…" at bounding box center [727, 294] width 597 height 118
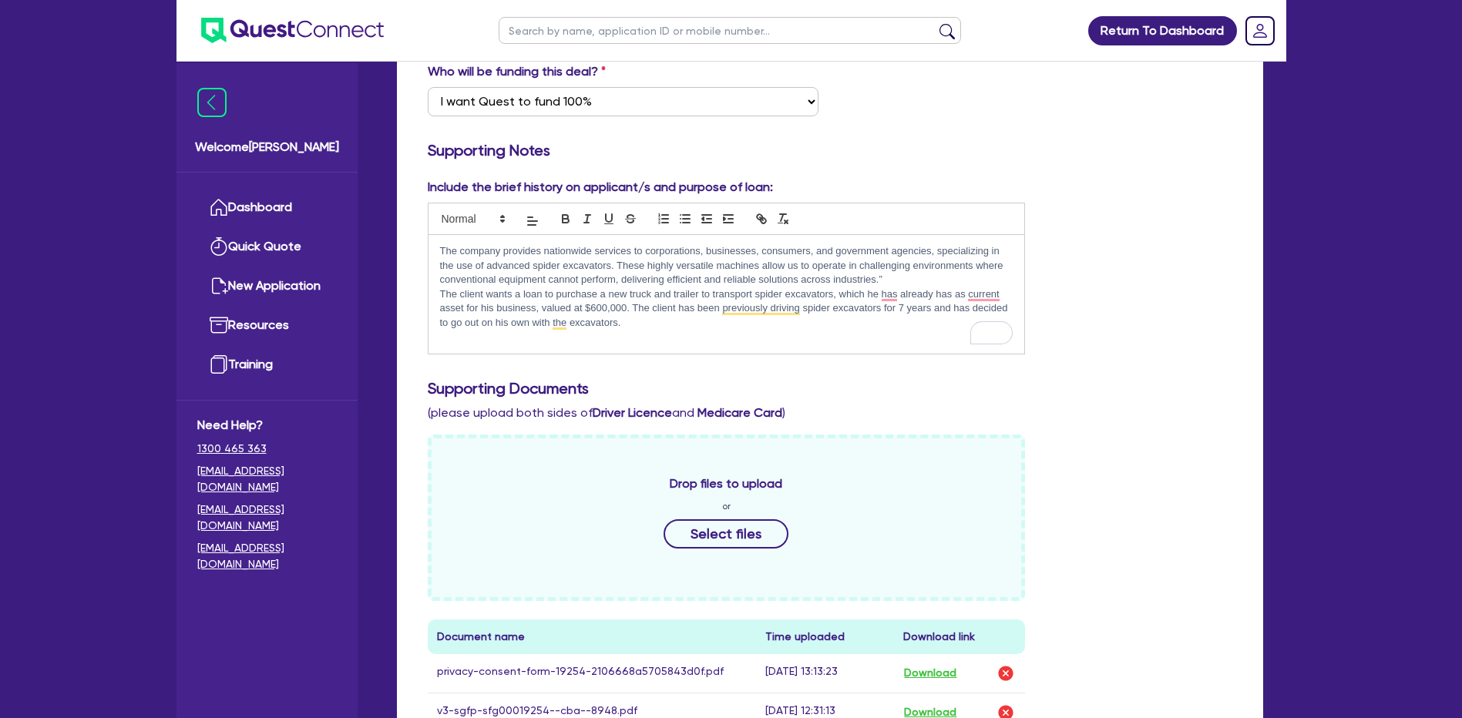
drag, startPoint x: 735, startPoint y: 291, endPoint x: 695, endPoint y: 303, distance: 41.9
click at [695, 301] on p "The client wants a loan to purchase a new truck and trailer to transport spider…" at bounding box center [726, 308] width 573 height 42
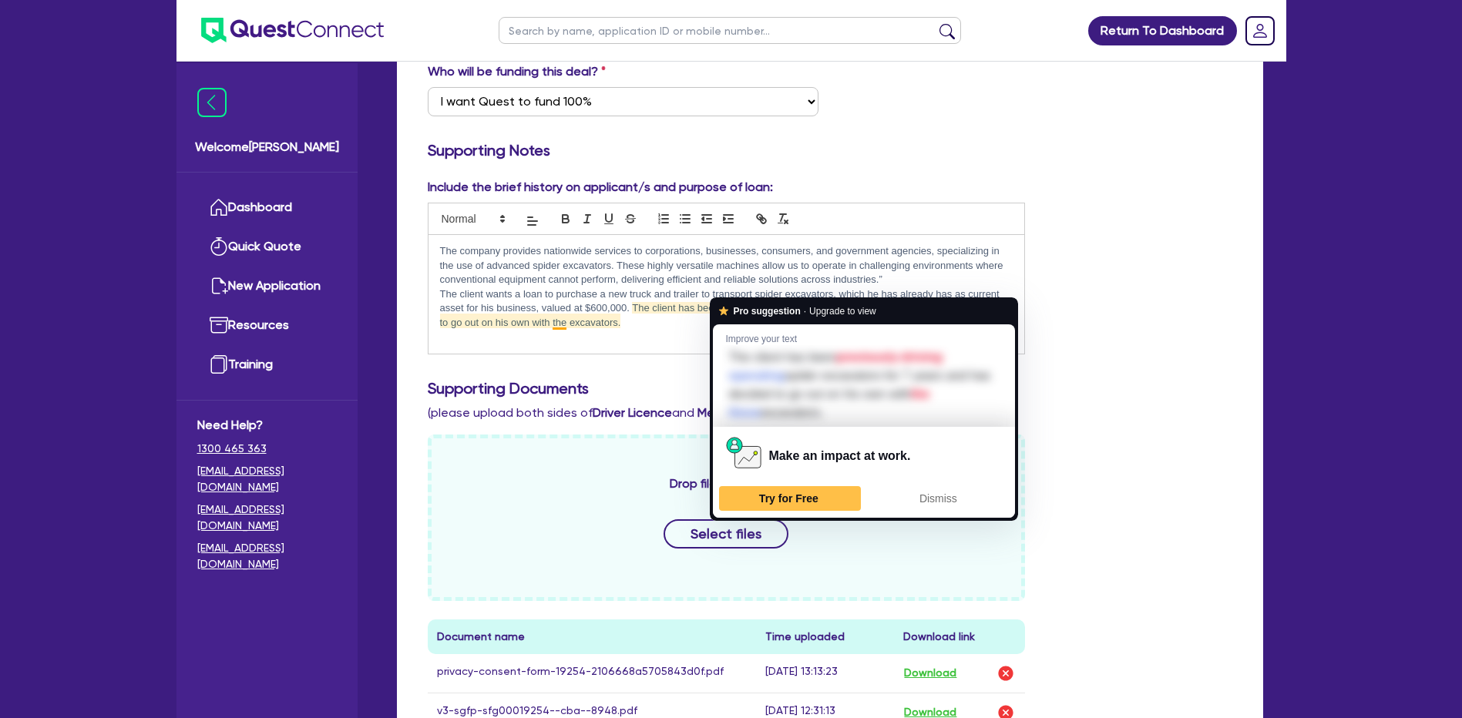
drag, startPoint x: 759, startPoint y: 361, endPoint x: 704, endPoint y: 361, distance: 55.5
click at [704, 361] on html "Return To Dashboard Edit Profile Logout Welcome [PERSON_NAME] Quick Quote New A…" at bounding box center [731, 471] width 1462 height 1559
click at [642, 355] on div "Include the brief history on applicant/s and purpose of loan: The company provi…" at bounding box center [830, 527] width 828 height 698
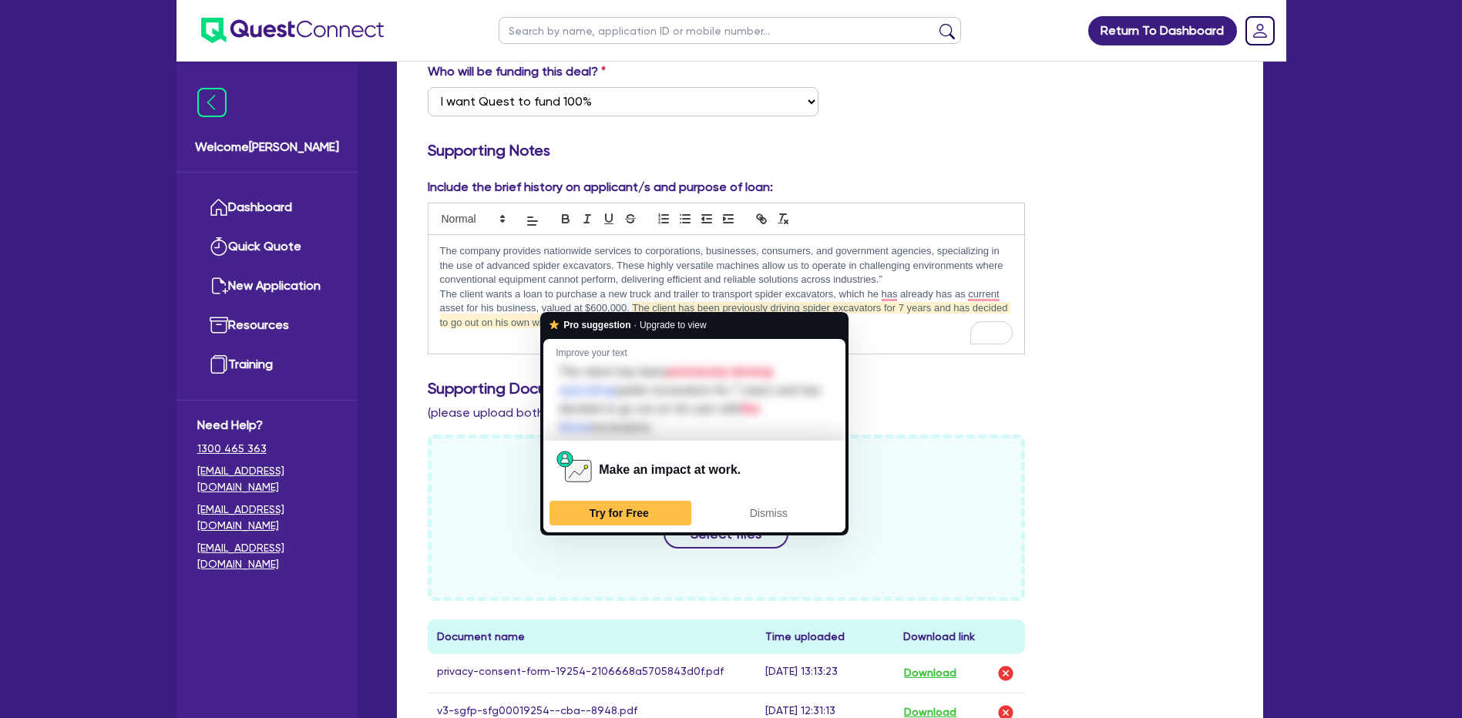
drag, startPoint x: 557, startPoint y: 306, endPoint x: 526, endPoint y: 321, distance: 34.1
click at [523, 330] on p "To enrich screen reader interactions, please activate Accessibility in Grammarl…" at bounding box center [726, 337] width 573 height 14
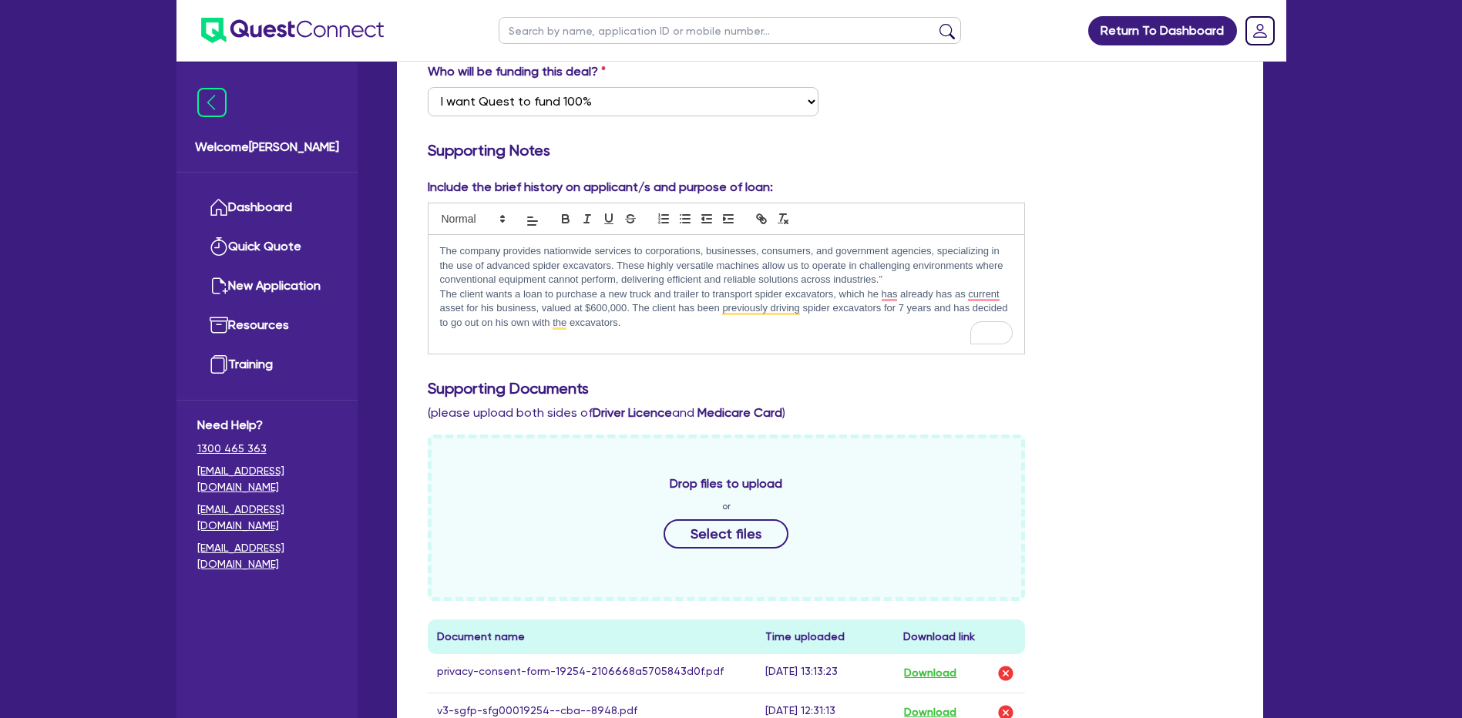
click at [646, 330] on p "To enrich screen reader interactions, please activate Accessibility in Grammarl…" at bounding box center [726, 337] width 573 height 14
click at [639, 307] on p "The client wants a loan to purchase a new truck and trailer to transport spider…" at bounding box center [726, 308] width 573 height 42
click at [464, 289] on p "The client wants a loan to purchase a new truck and trailer to transport spider…" at bounding box center [726, 308] width 573 height 42
click at [721, 330] on p "To enrich screen reader interactions, please activate Accessibility in Grammarl…" at bounding box center [726, 337] width 573 height 14
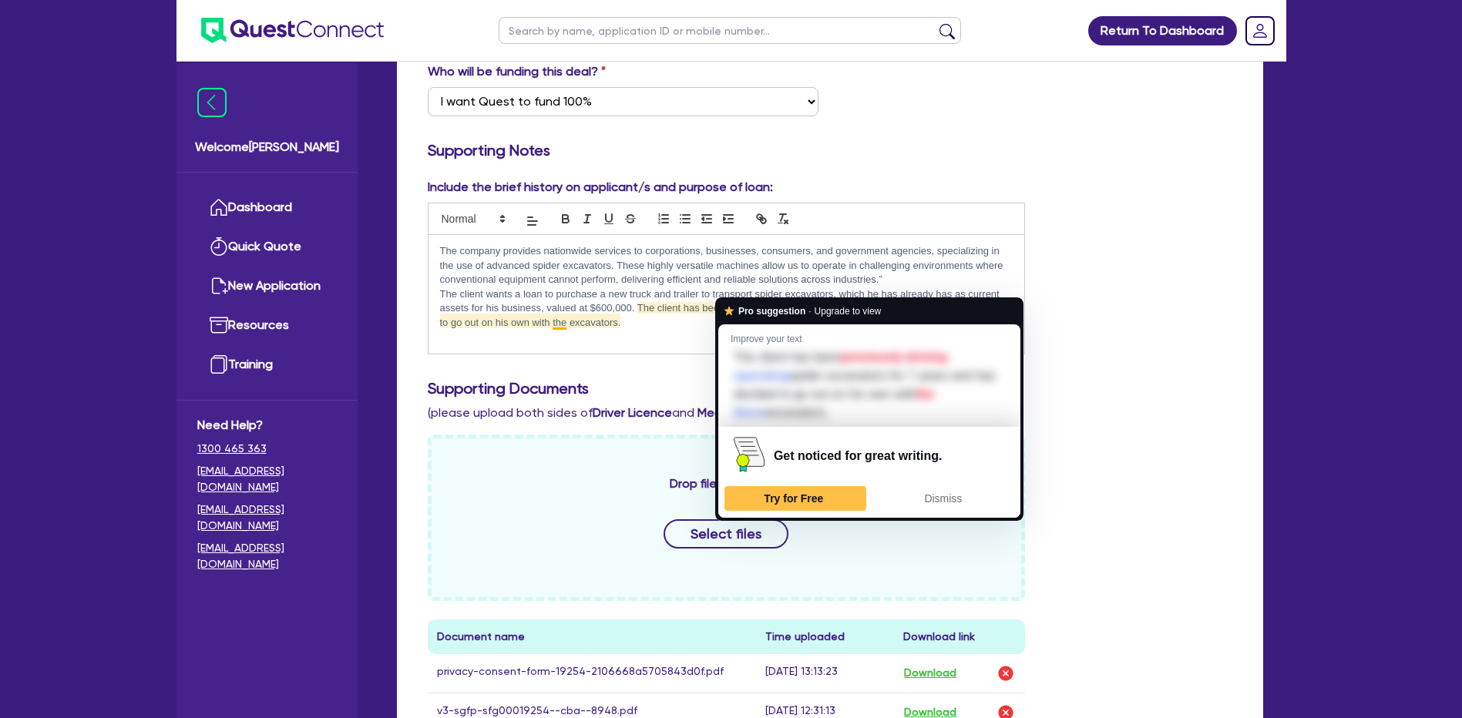
click at [620, 331] on div "The company provides nationwide services to corporations, businesses, consumers…" at bounding box center [727, 294] width 597 height 118
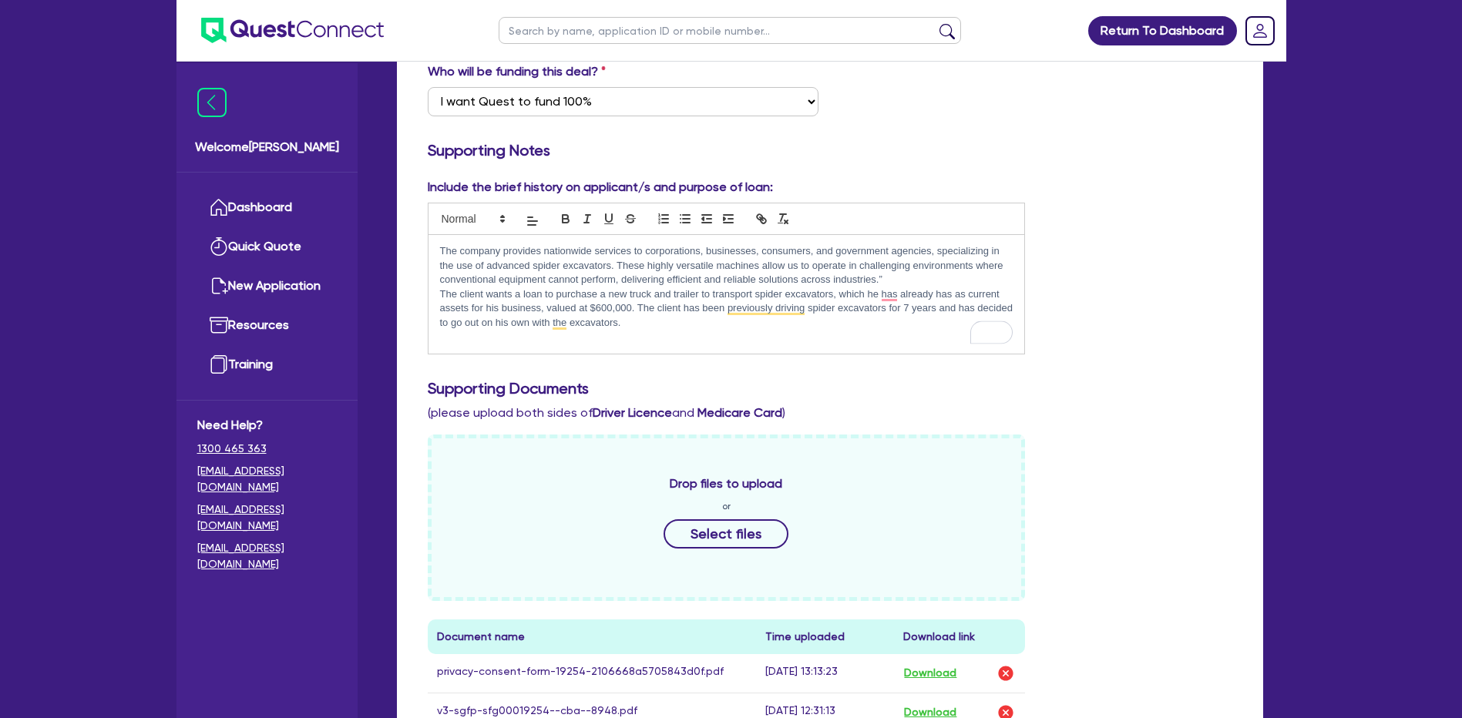
click at [694, 330] on p "To enrich screen reader interactions, please activate Accessibility in Grammarl…" at bounding box center [726, 337] width 573 height 14
click at [718, 330] on p "To enrich screen reader interactions, please activate Accessibility in Grammarl…" at bounding box center [726, 337] width 573 height 14
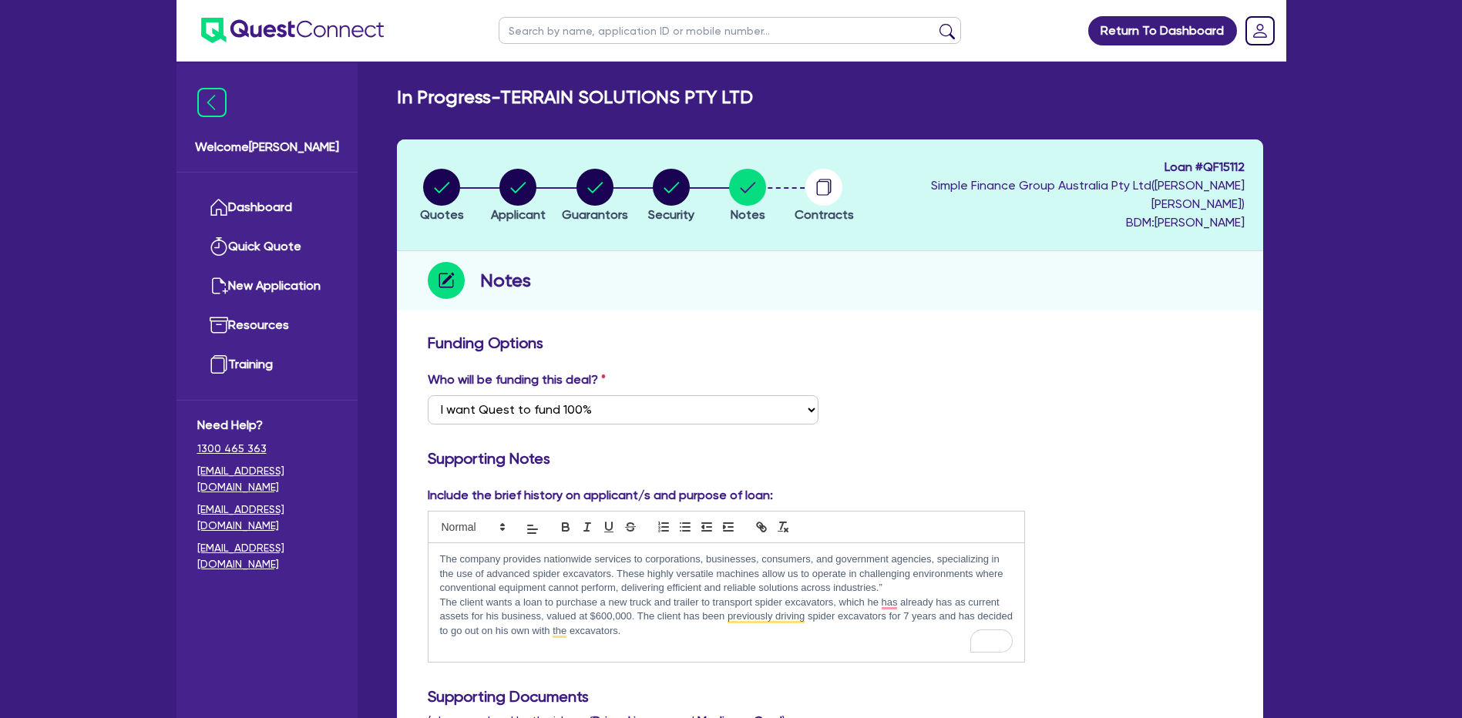
scroll to position [77, 0]
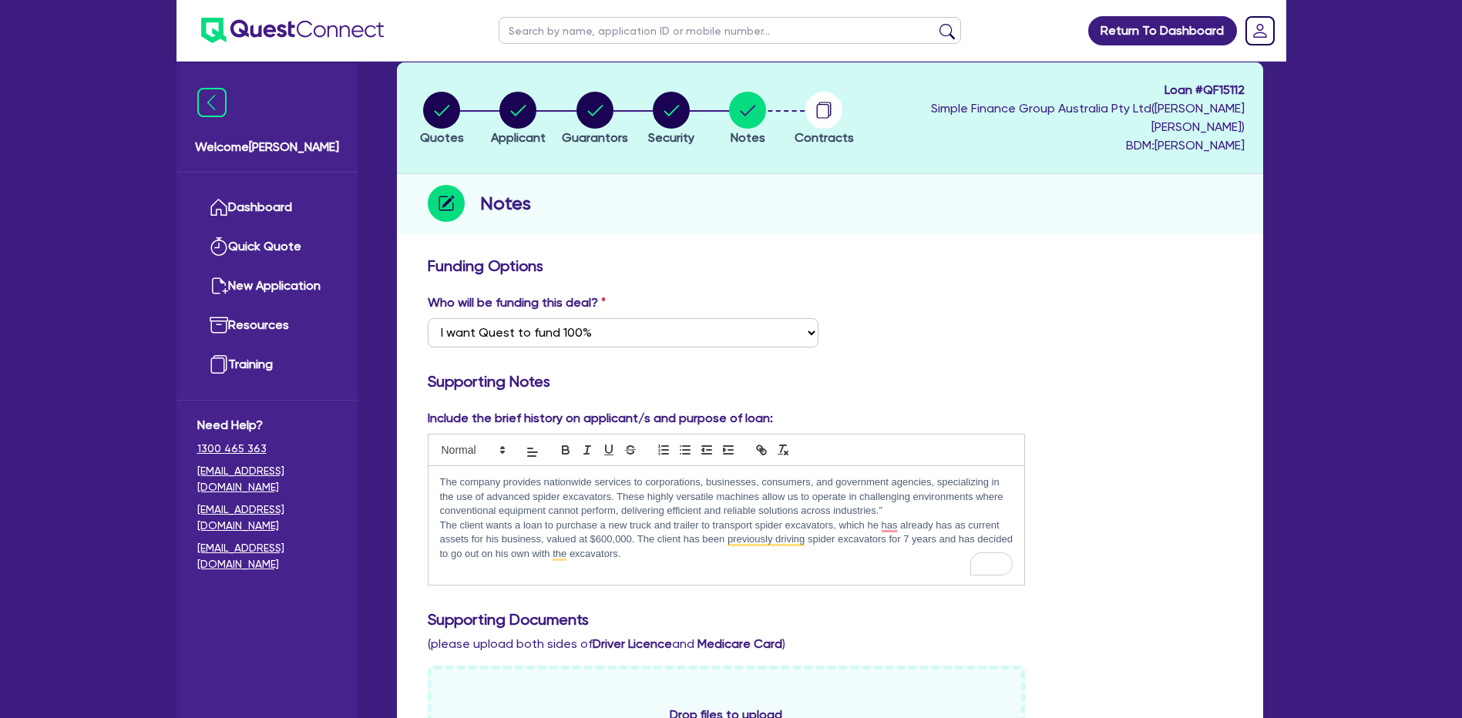
click at [651, 561] on p "To enrich screen reader interactions, please activate Accessibility in Grammarl…" at bounding box center [726, 568] width 573 height 14
click at [940, 519] on p "The client wants a loan to purchase a new truck and trailer to transport spider…" at bounding box center [726, 540] width 573 height 42
click at [912, 542] on p "The client wants a loan to purchase a new truck and trailer to transport spider…" at bounding box center [726, 540] width 573 height 42
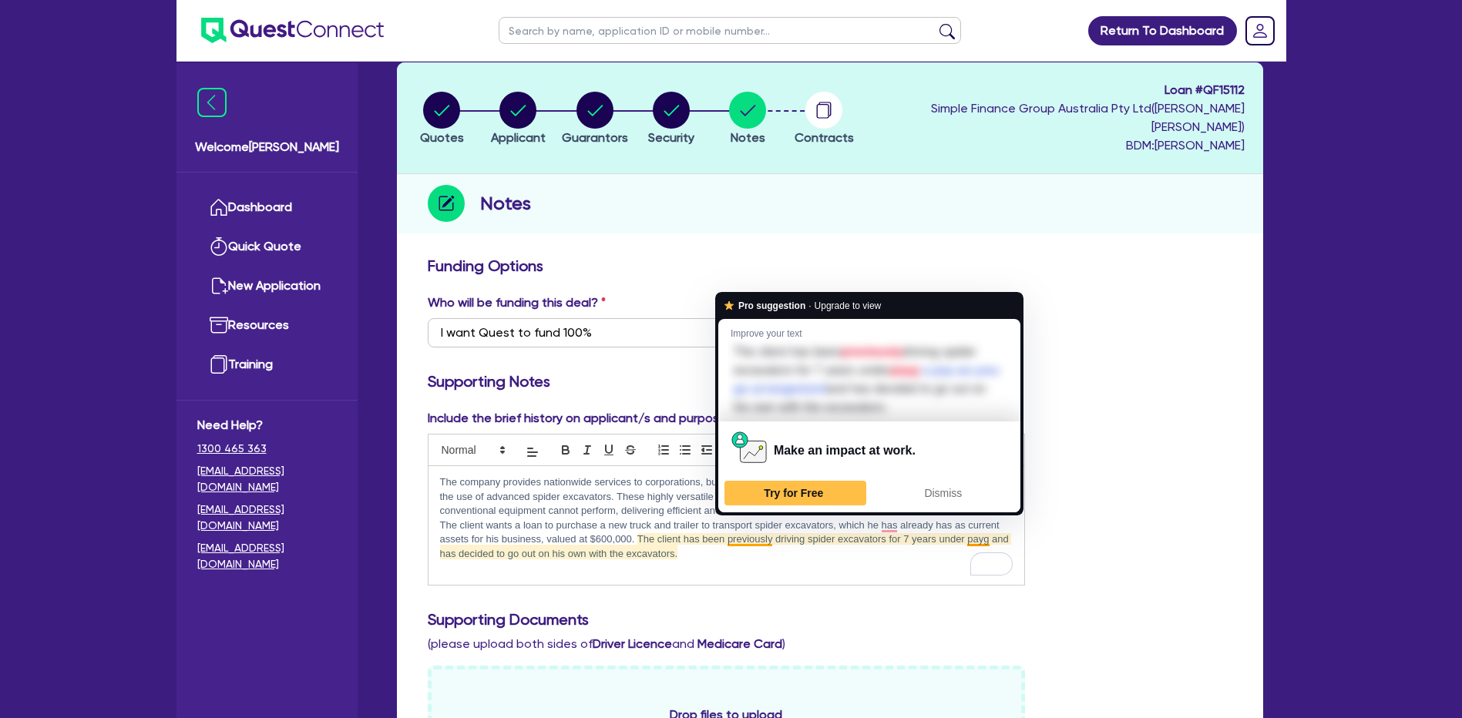
drag, startPoint x: 756, startPoint y: 519, endPoint x: 770, endPoint y: 540, distance: 25.0
click at [770, 540] on p "The client wants a loan to purchase a new truck and trailer to transport spider…" at bounding box center [726, 540] width 573 height 42
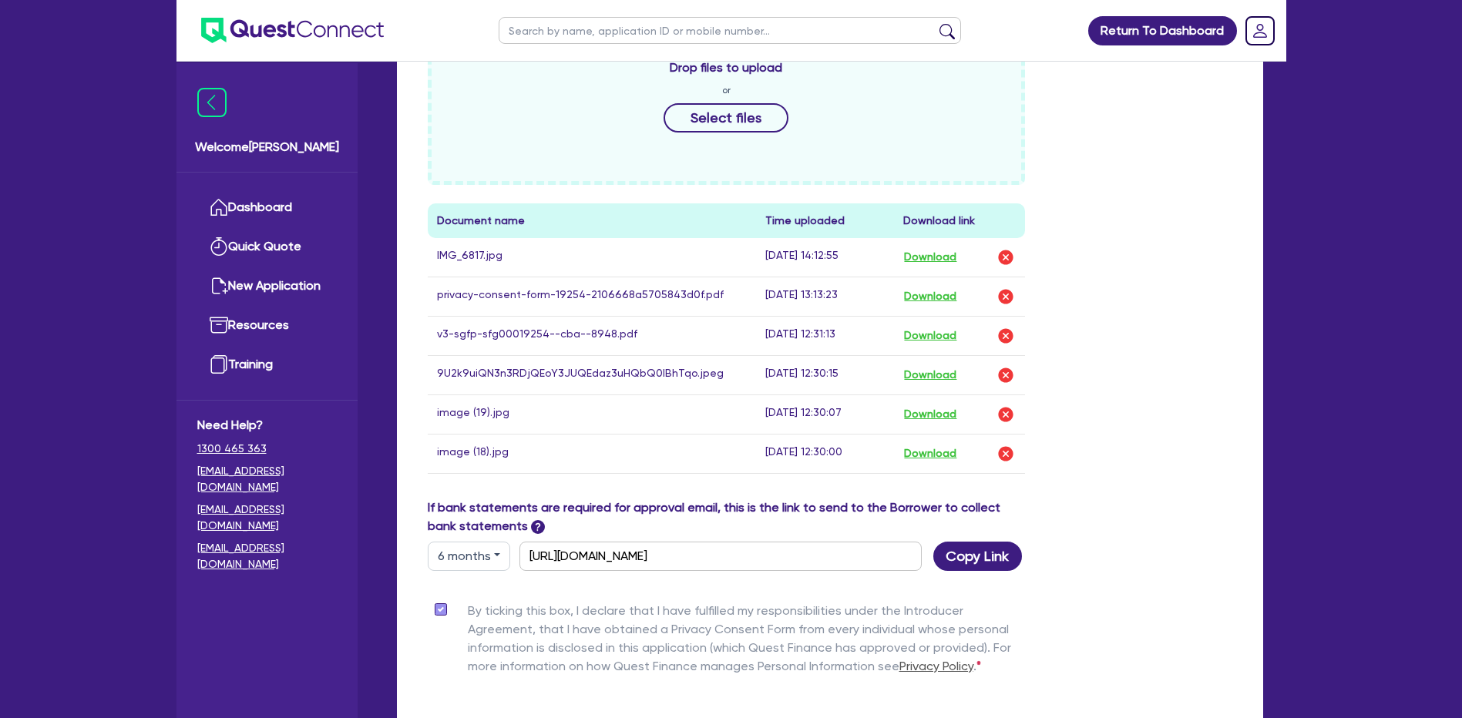
scroll to position [862, 0]
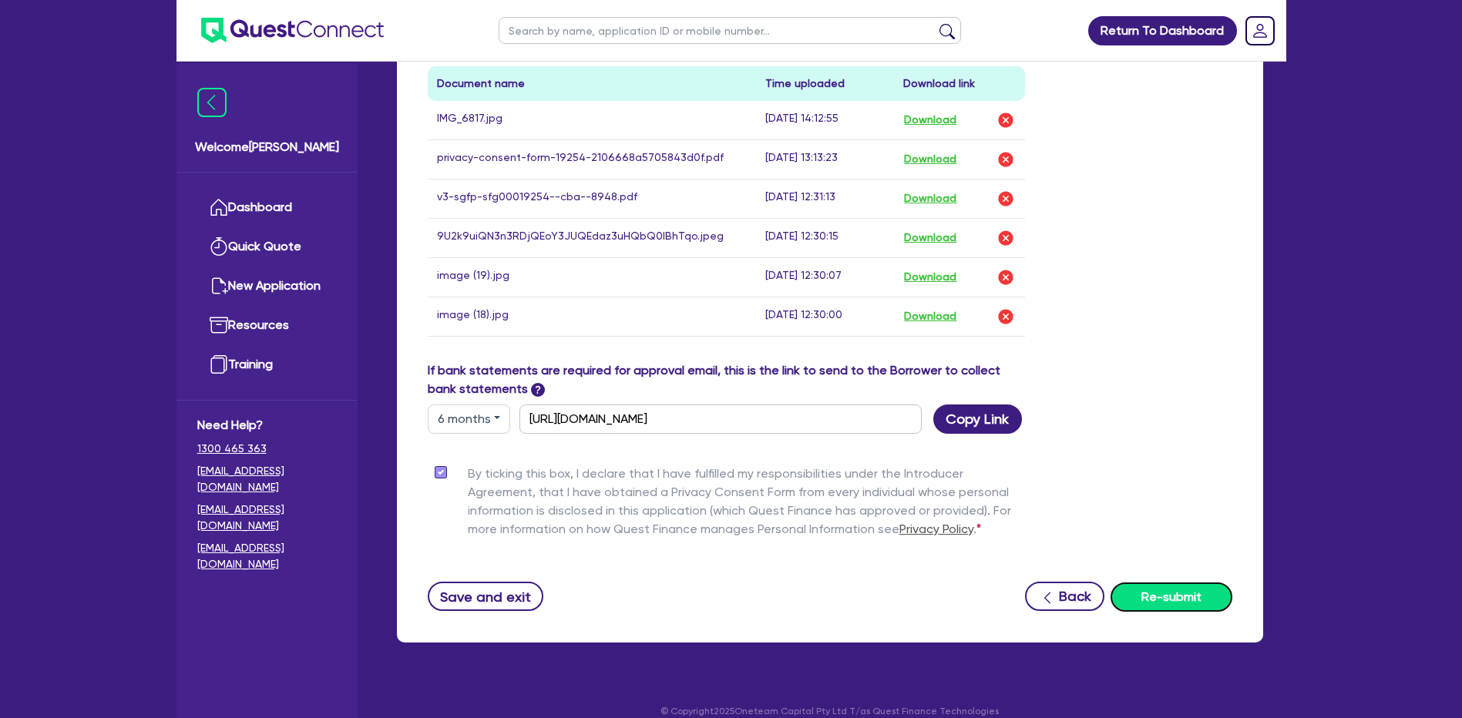
click at [1150, 588] on button "Re-submit" at bounding box center [1172, 597] width 122 height 29
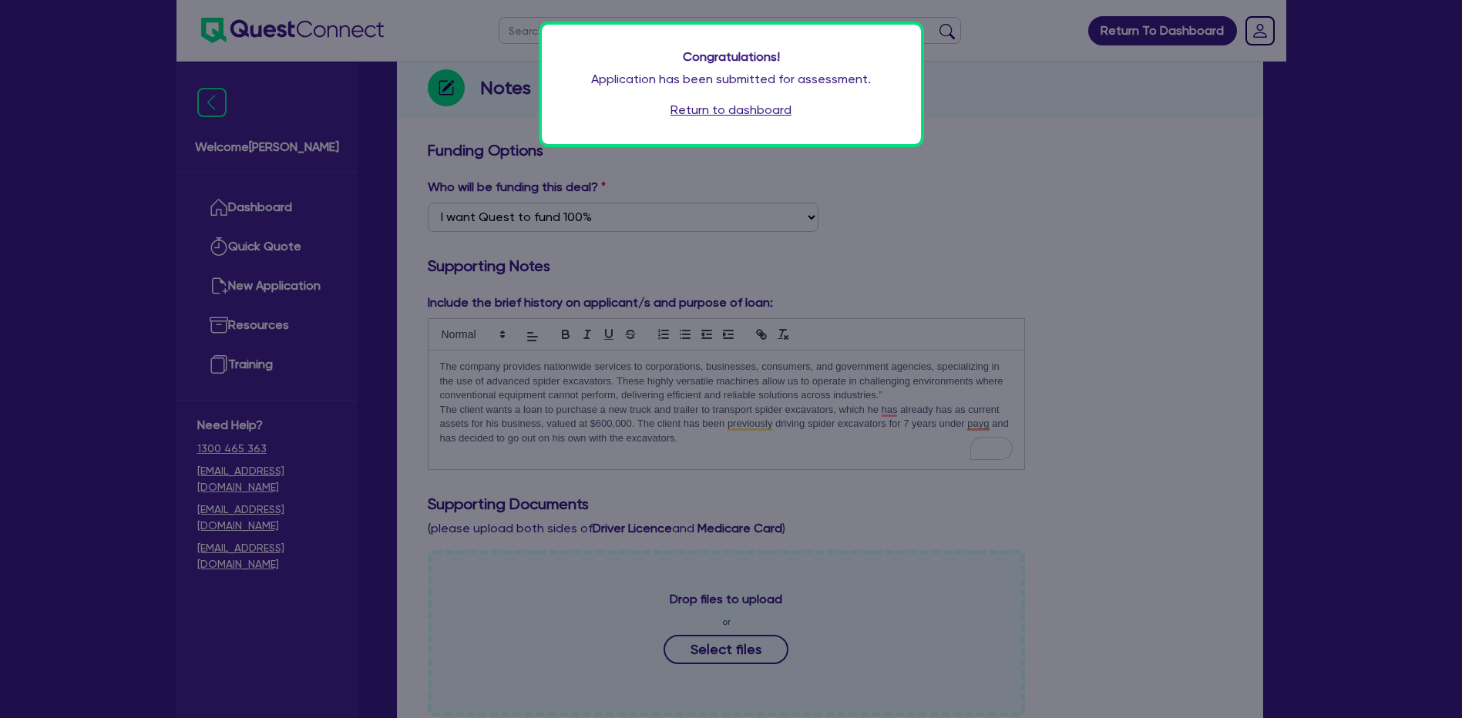
scroll to position [0, 0]
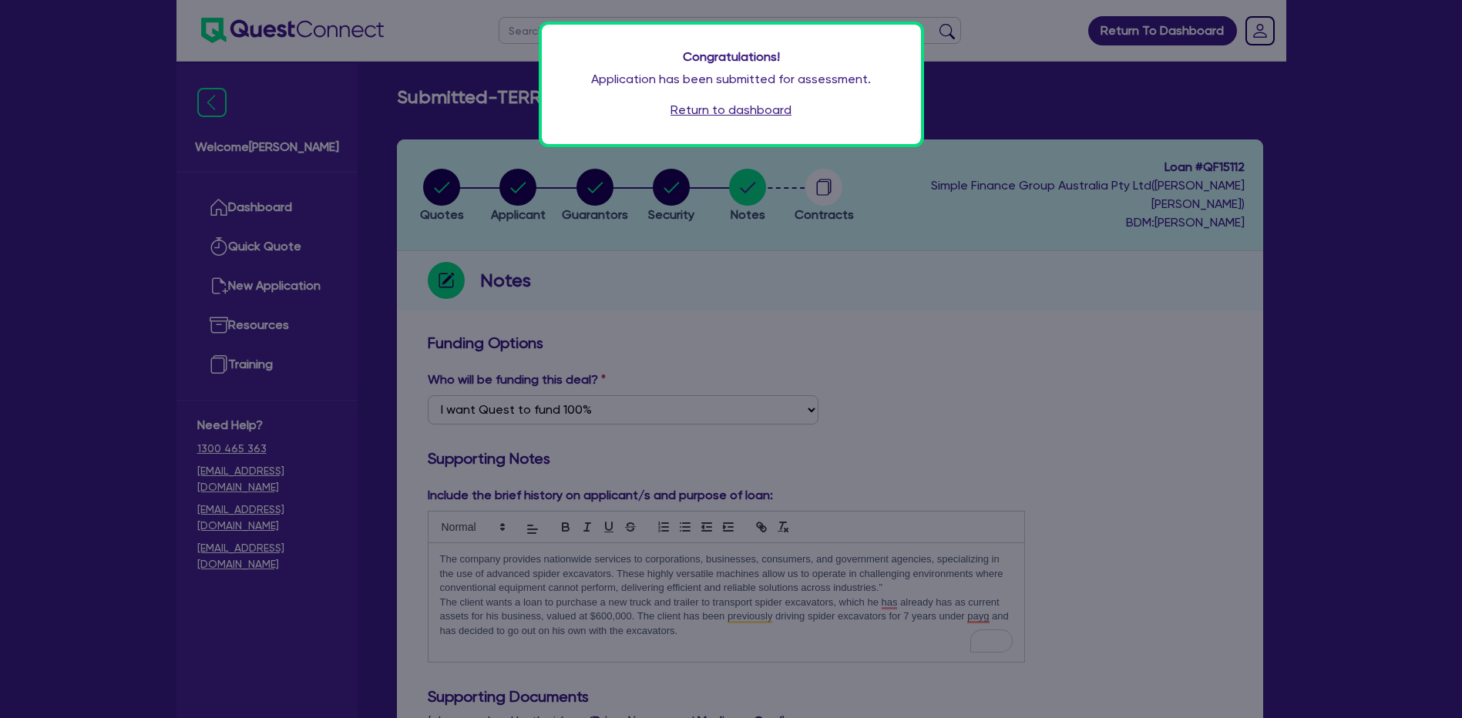
click at [799, 125] on div "Congratulations! Application has been submitted for assessment. Return to dashb…" at bounding box center [731, 84] width 379 height 119
click at [725, 116] on link "Return to dashboard" at bounding box center [731, 110] width 121 height 18
